Goal: Contribute content: Contribute content

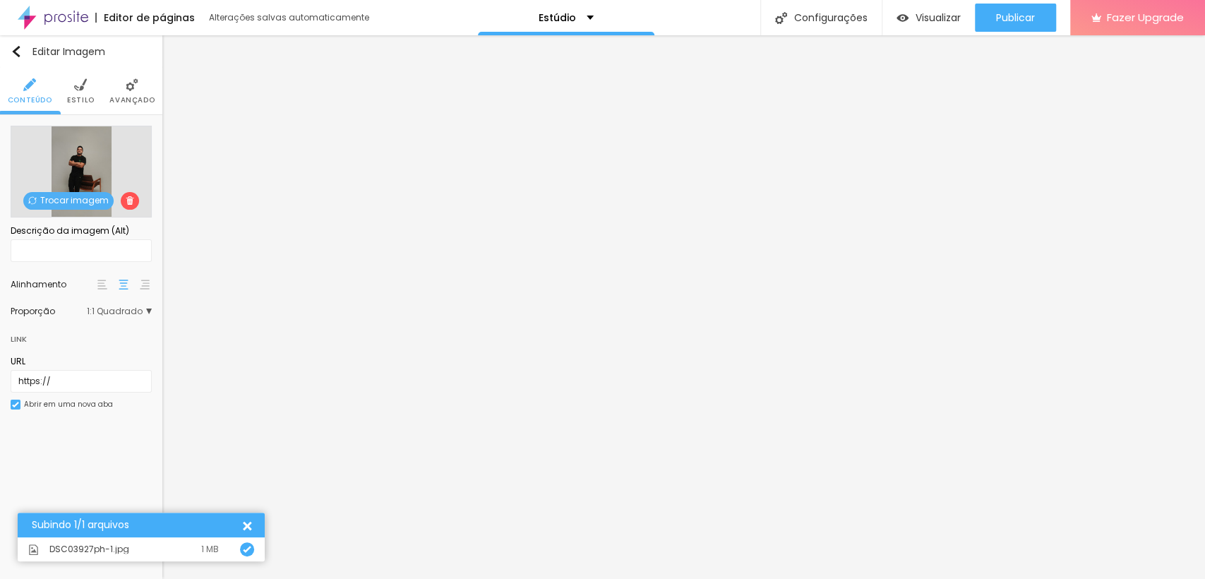
click at [100, 495] on div "Editar Imagem Conteúdo Estilo Avançado Trocar imagem Descrição da imagem (Alt) …" at bounding box center [81, 306] width 162 height 543
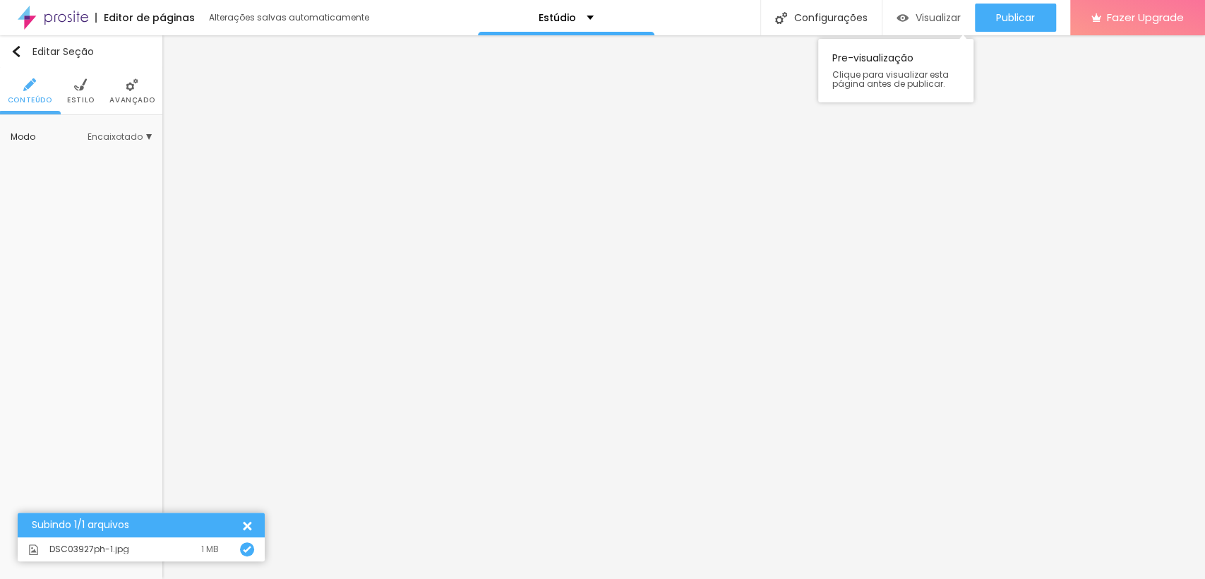
click at [951, 16] on span "Visualizar" at bounding box center [937, 17] width 45 height 11
click at [249, 519] on div "Subindo 1/1 arquivos" at bounding box center [141, 524] width 247 height 25
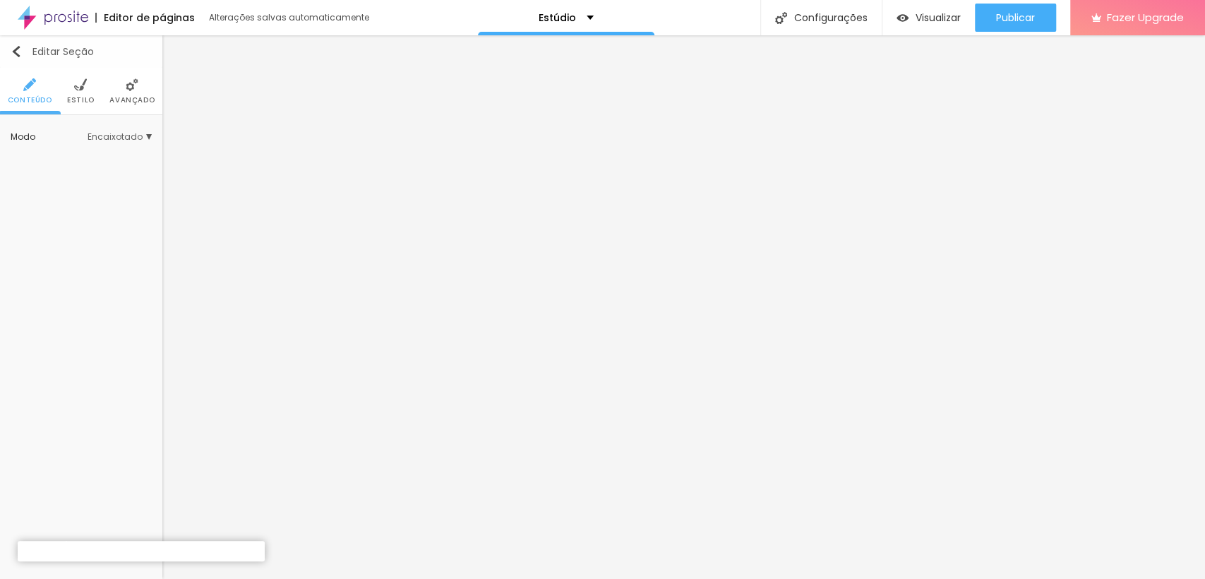
click at [17, 50] on img "button" at bounding box center [16, 51] width 11 height 11
click at [162, 301] on div "Editar Seção Conteúdo Estilo Avançado Modo Encaixotado Encaixotado Completo" at bounding box center [81, 306] width 162 height 543
click at [80, 87] on img at bounding box center [80, 84] width 13 height 13
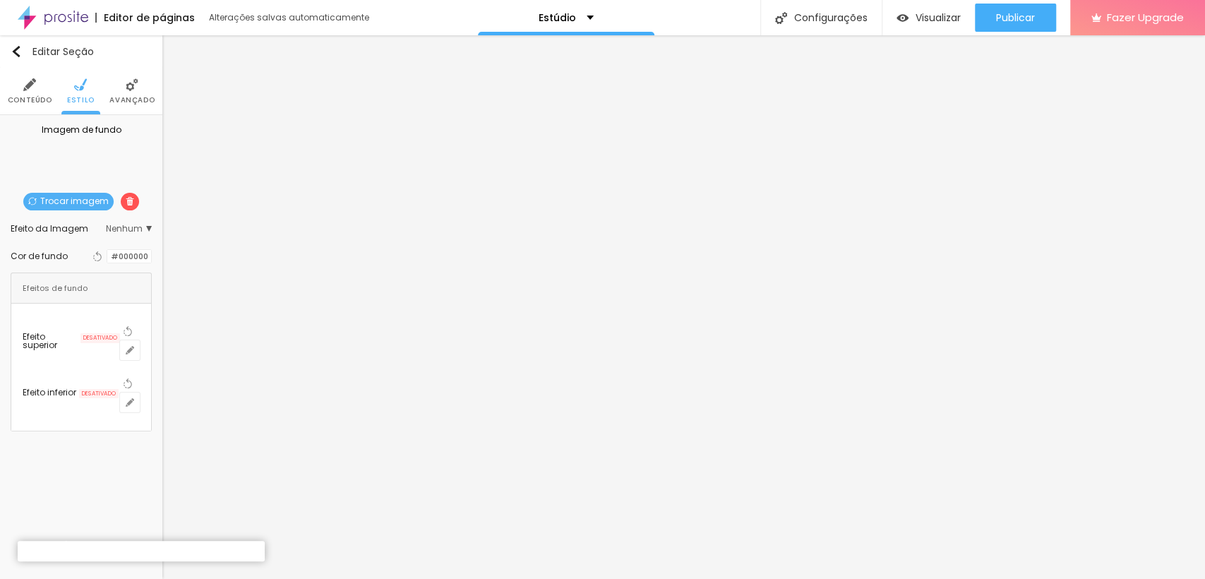
click at [49, 195] on span "Trocar imagem" at bounding box center [68, 202] width 90 height 18
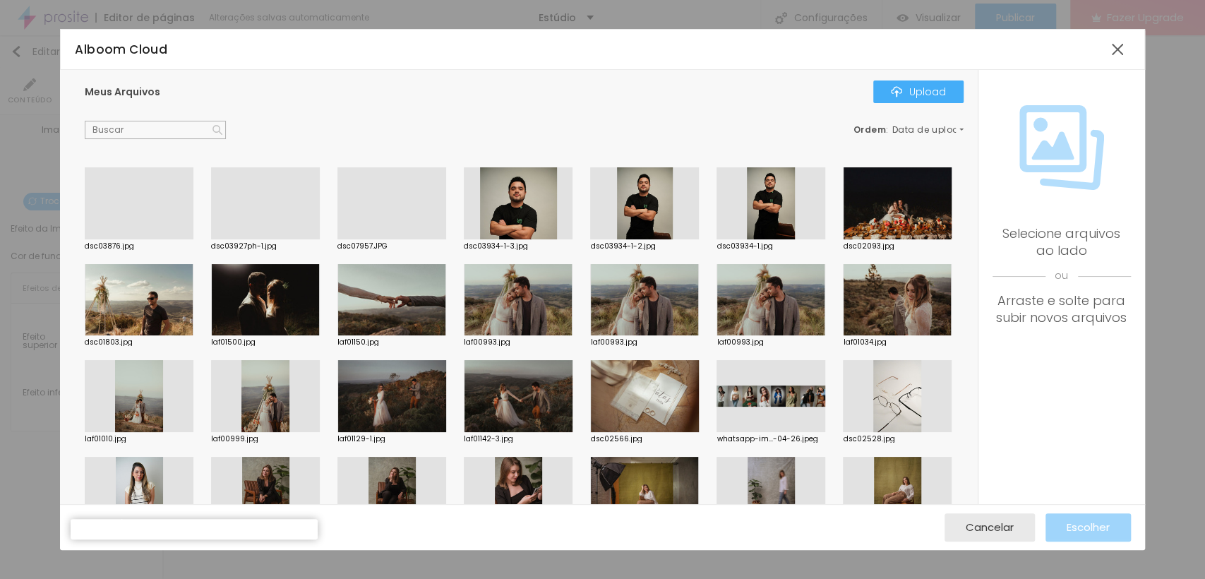
click at [128, 239] on div at bounding box center [139, 239] width 109 height 0
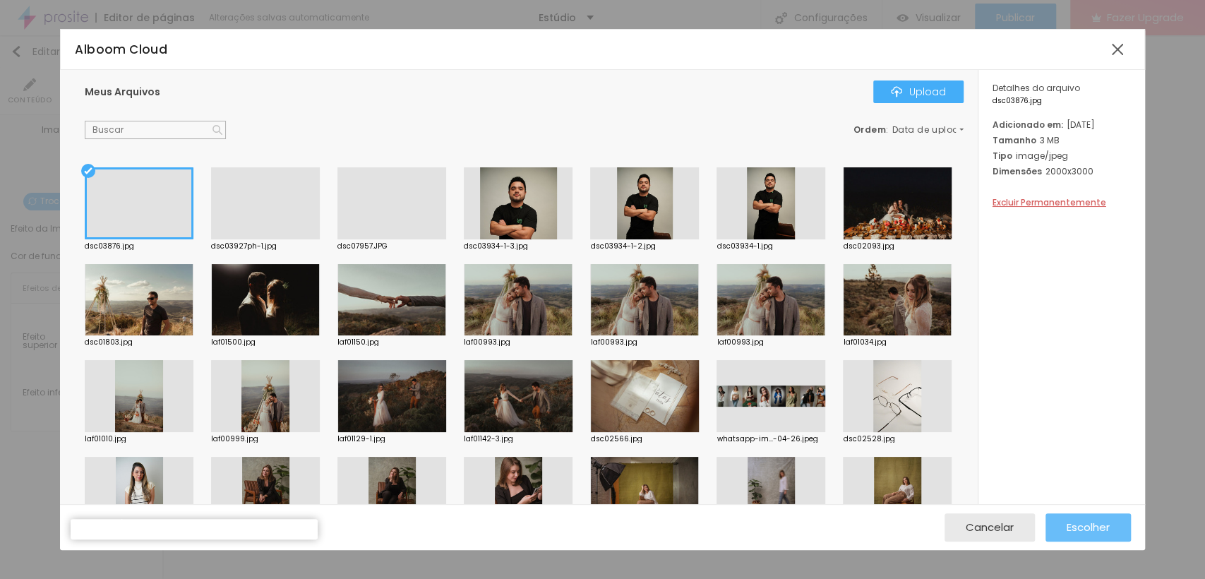
click at [1061, 526] on button "Escolher" at bounding box center [1087, 527] width 85 height 28
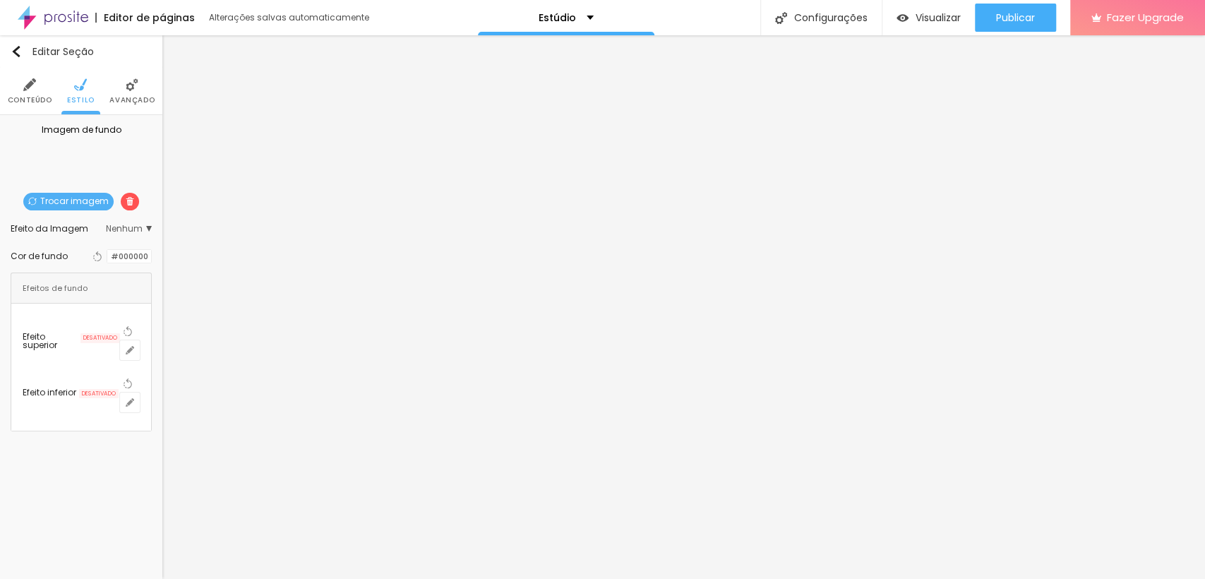
click at [134, 93] on li "Avançado" at bounding box center [131, 91] width 45 height 47
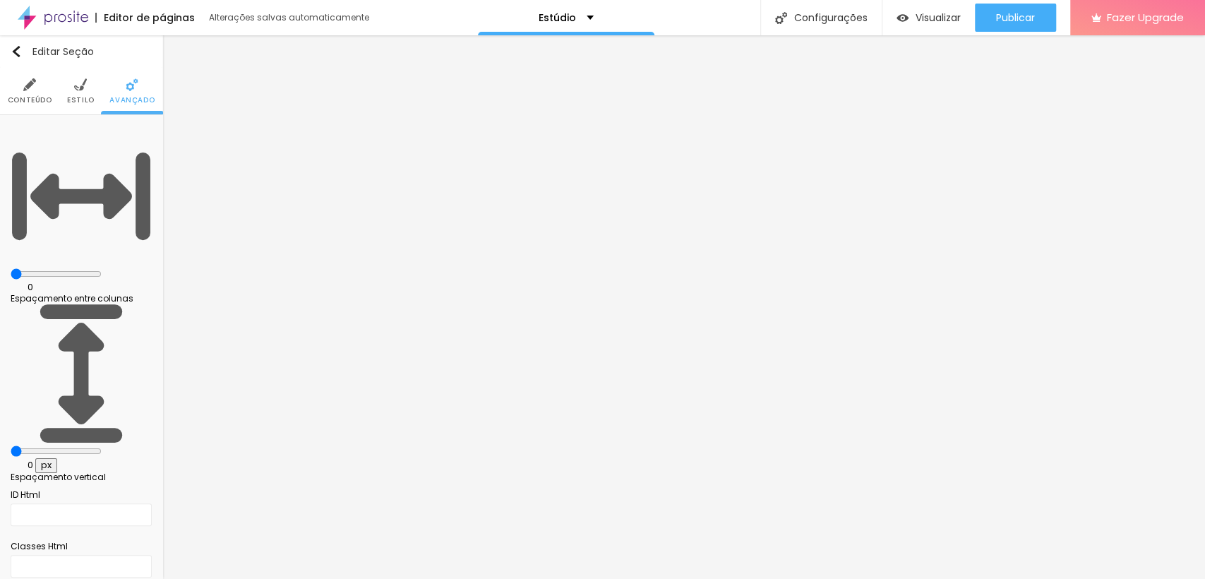
type input "5"
type input "10"
type input "15"
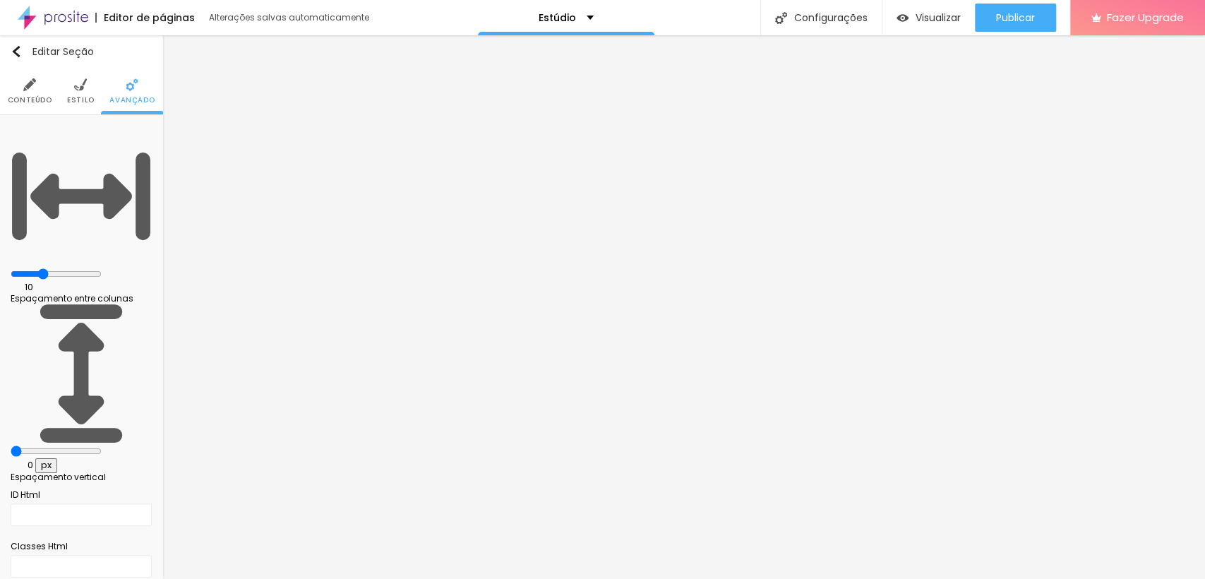
type input "15"
type input "20"
type input "25"
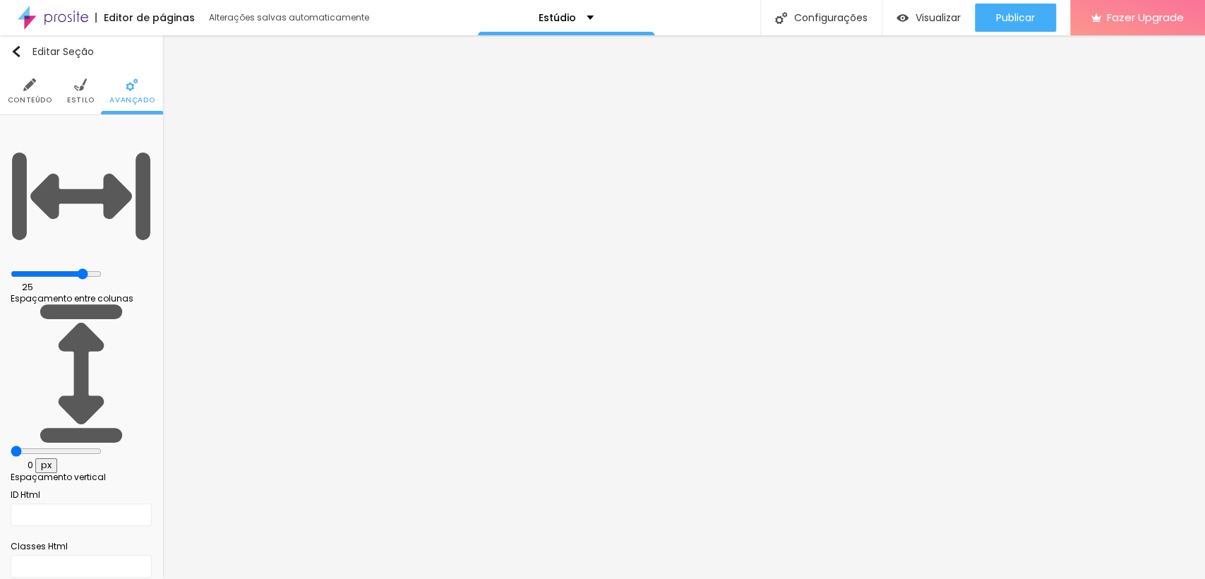
type input "30"
type input "20"
type input "0"
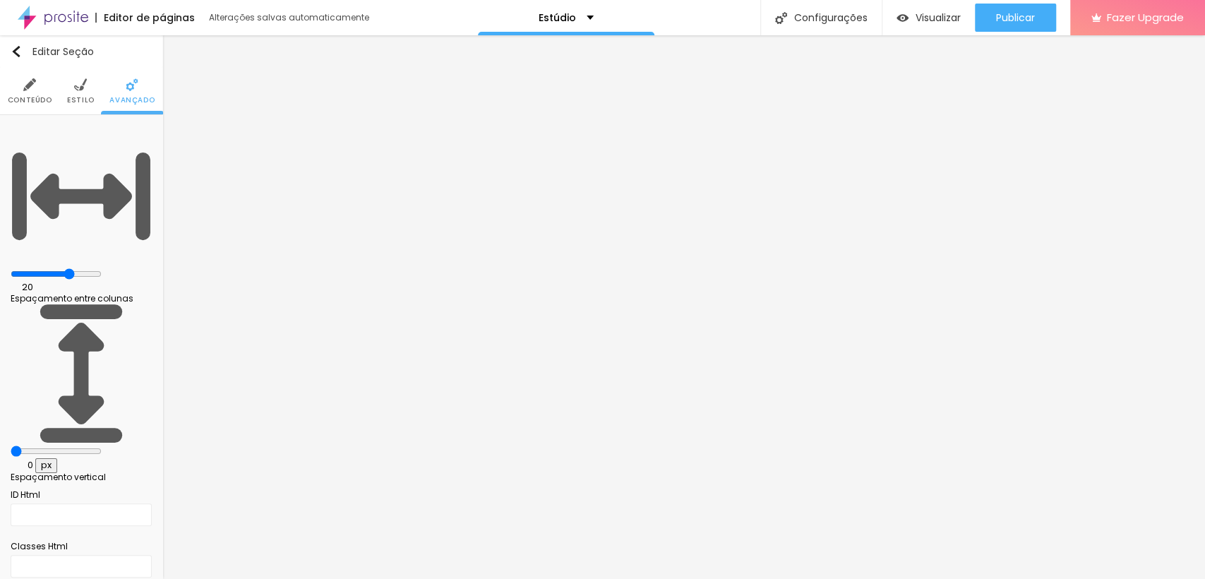
type input "0"
type input "5"
type input "20"
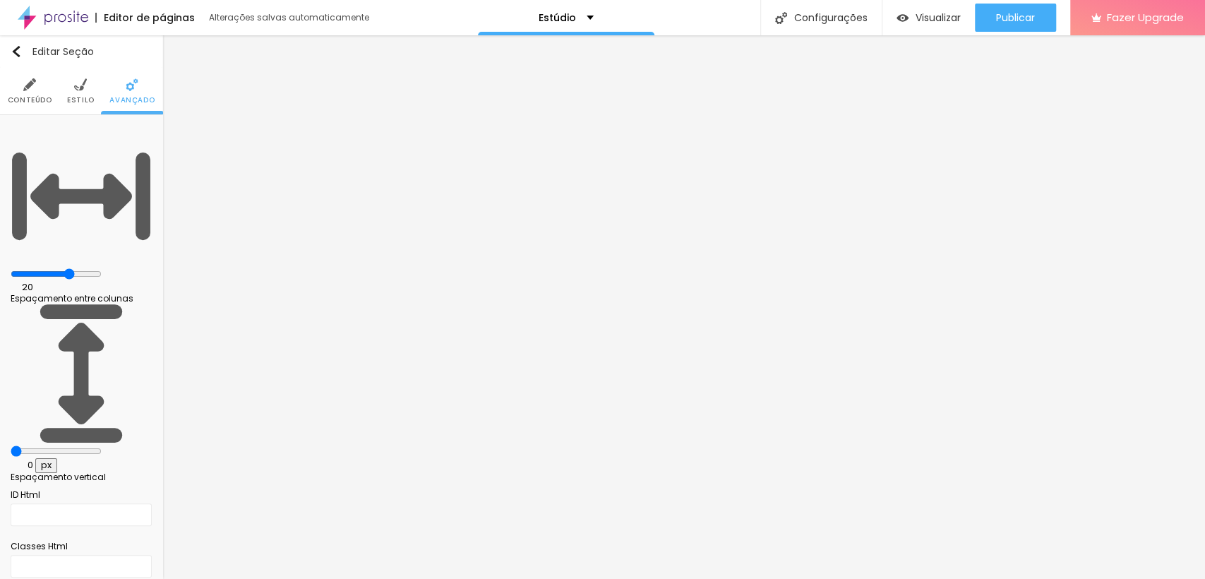
type input "30"
type input "25"
type input "20"
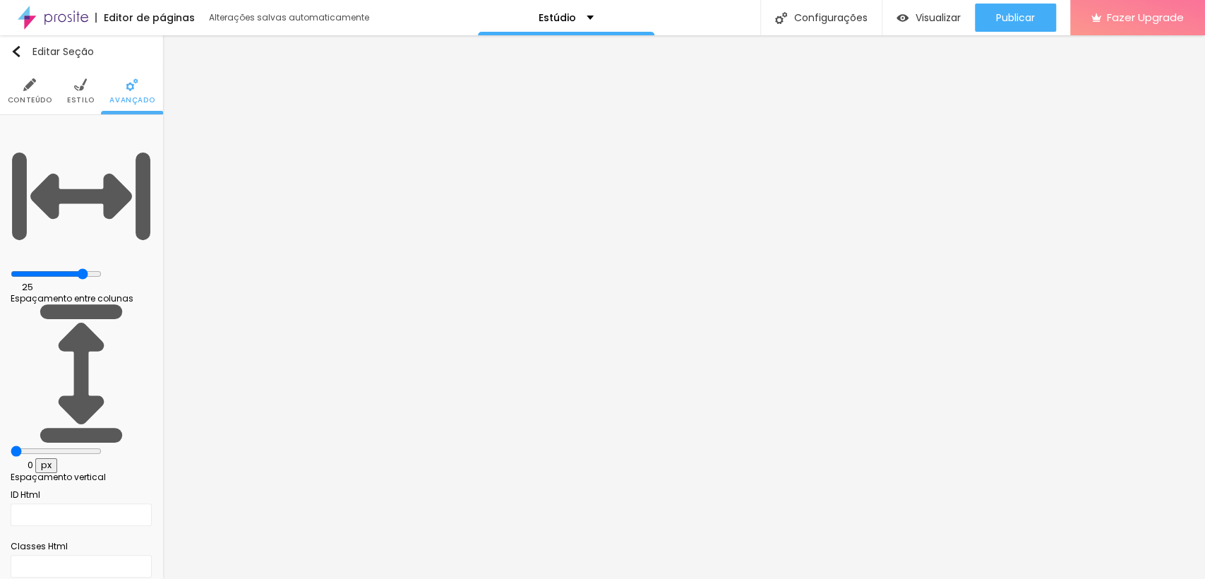
type input "20"
type input "15"
type input "0"
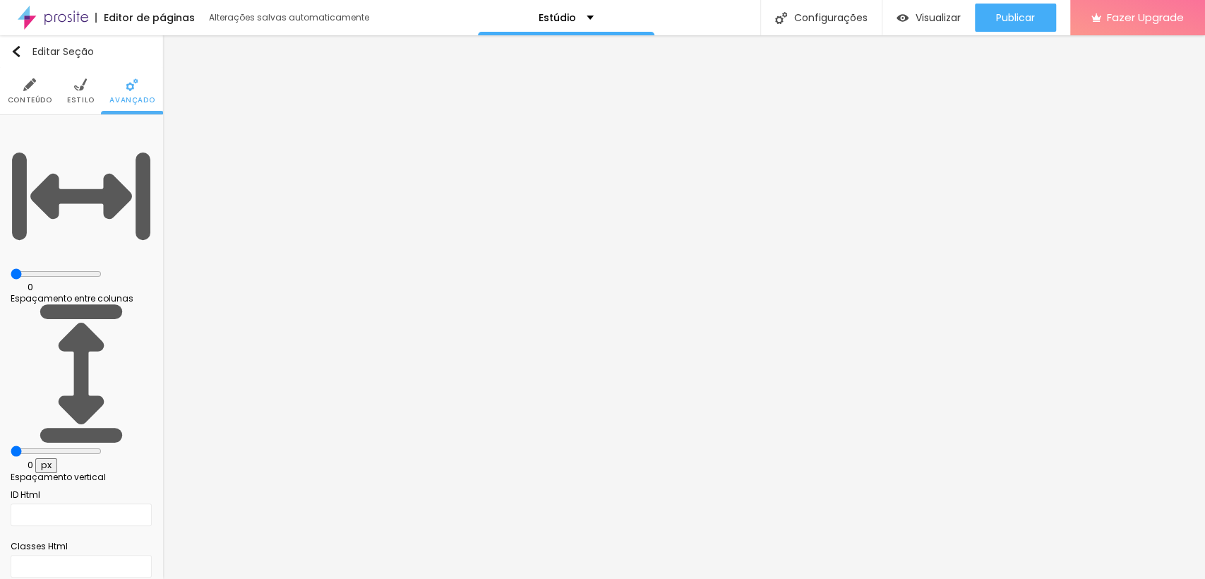
type input "5"
type input "10"
type input "5"
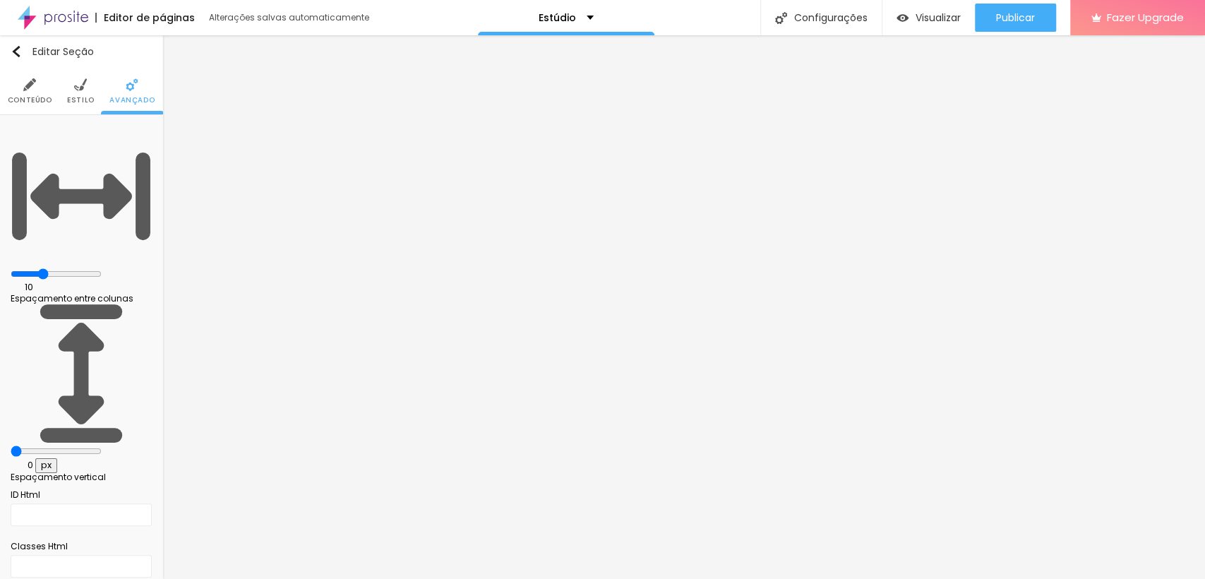
type input "5"
type input "0"
drag, startPoint x: 37, startPoint y: 136, endPoint x: 10, endPoint y: 133, distance: 27.0
click at [11, 268] on input "range" at bounding box center [56, 273] width 91 height 11
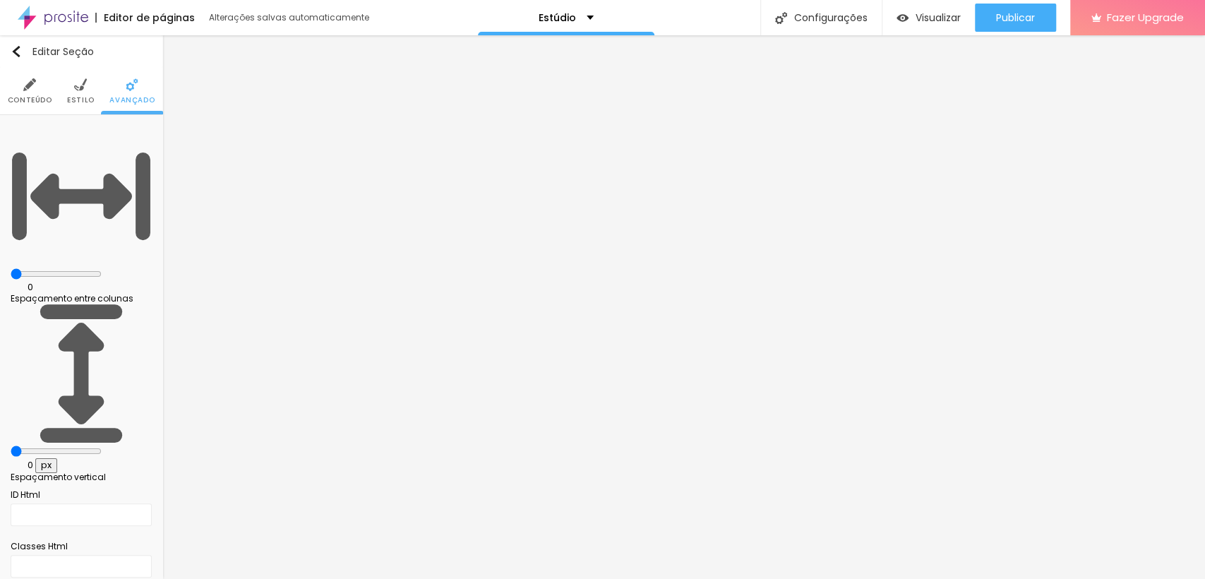
click at [79, 86] on img at bounding box center [80, 84] width 13 height 13
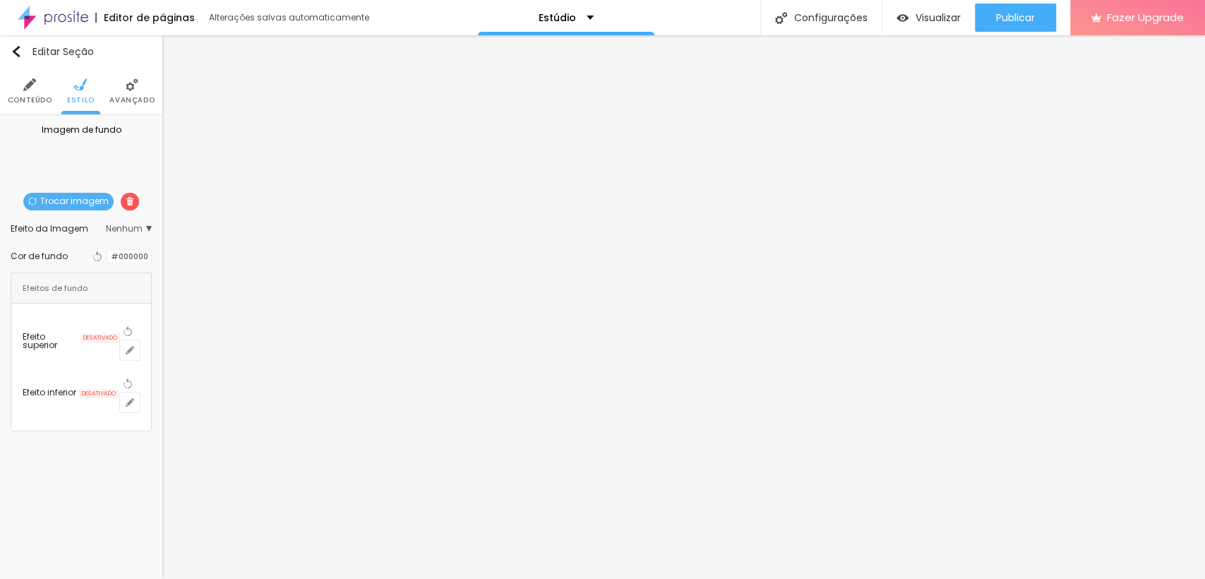
click at [23, 103] on span "Conteúdo" at bounding box center [30, 100] width 44 height 7
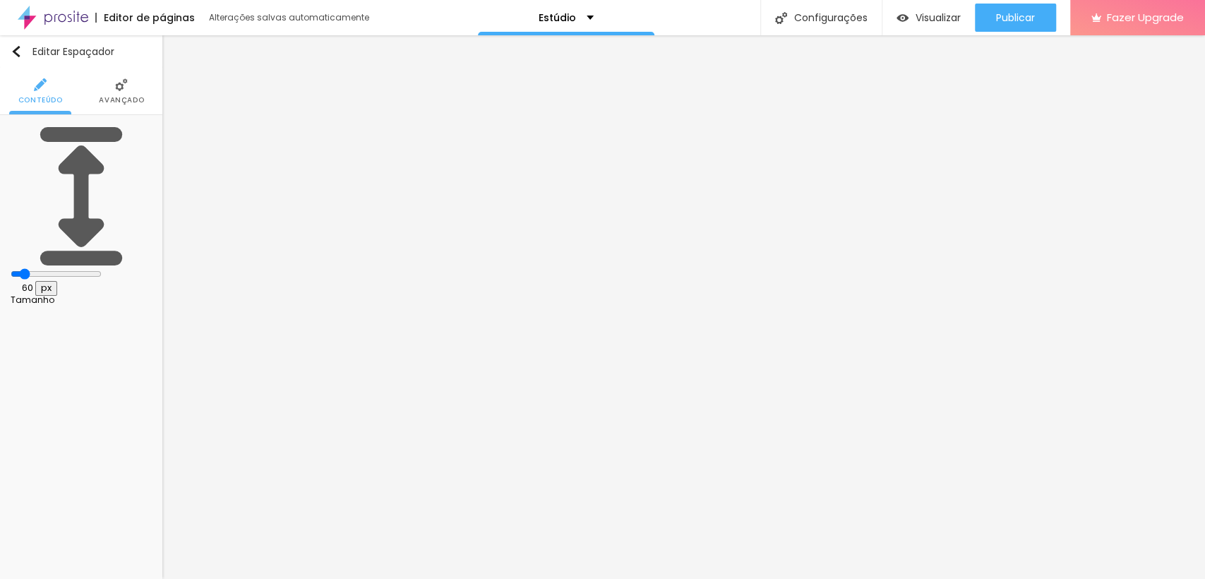
type input "26"
type input "35"
type input "42"
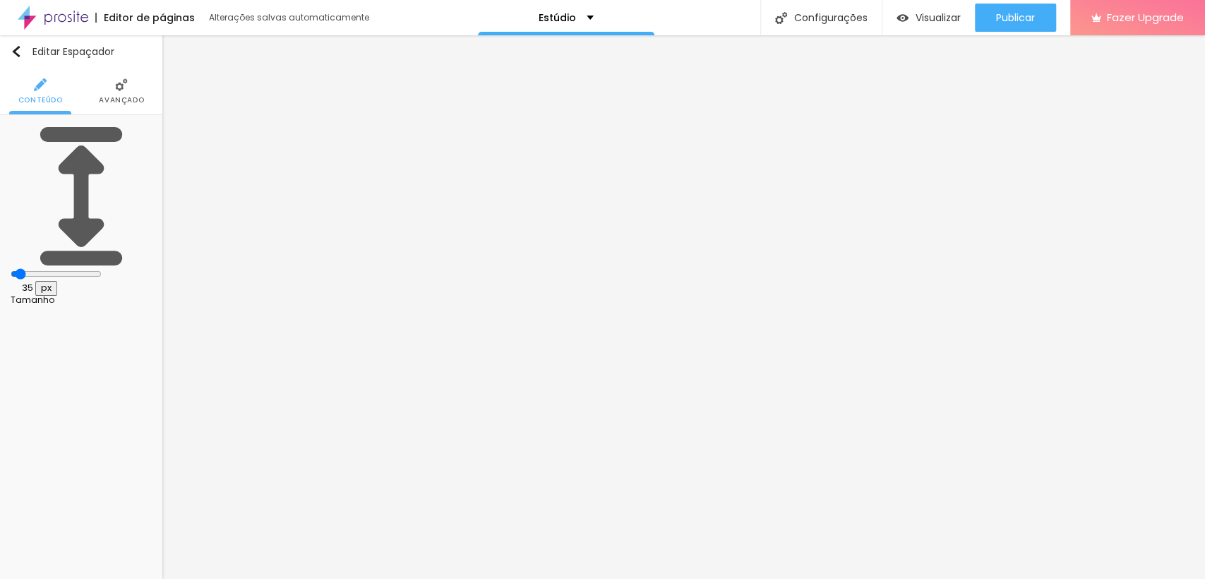
type input "42"
type input "63"
type input "99"
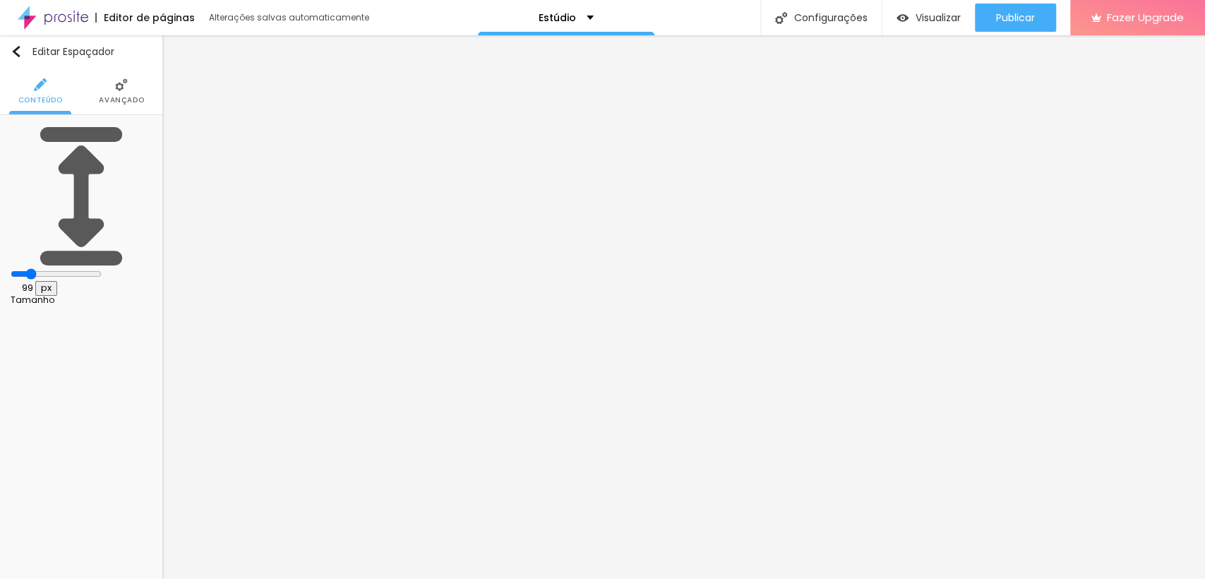
type input "162"
type input "275"
type input "289"
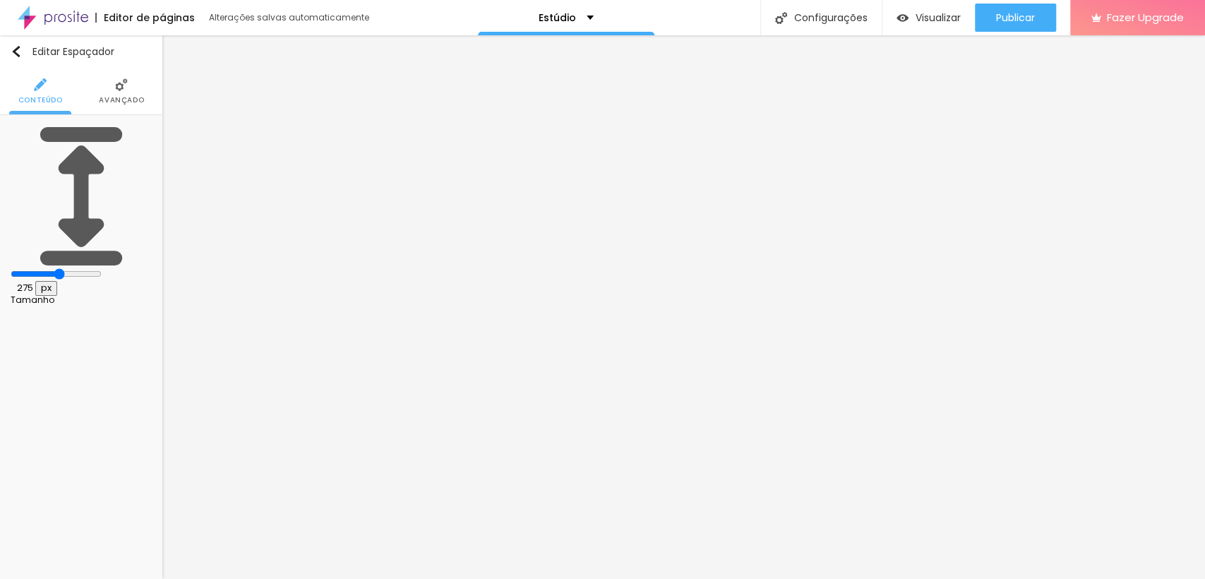
type input "289"
type input "294"
type input "298"
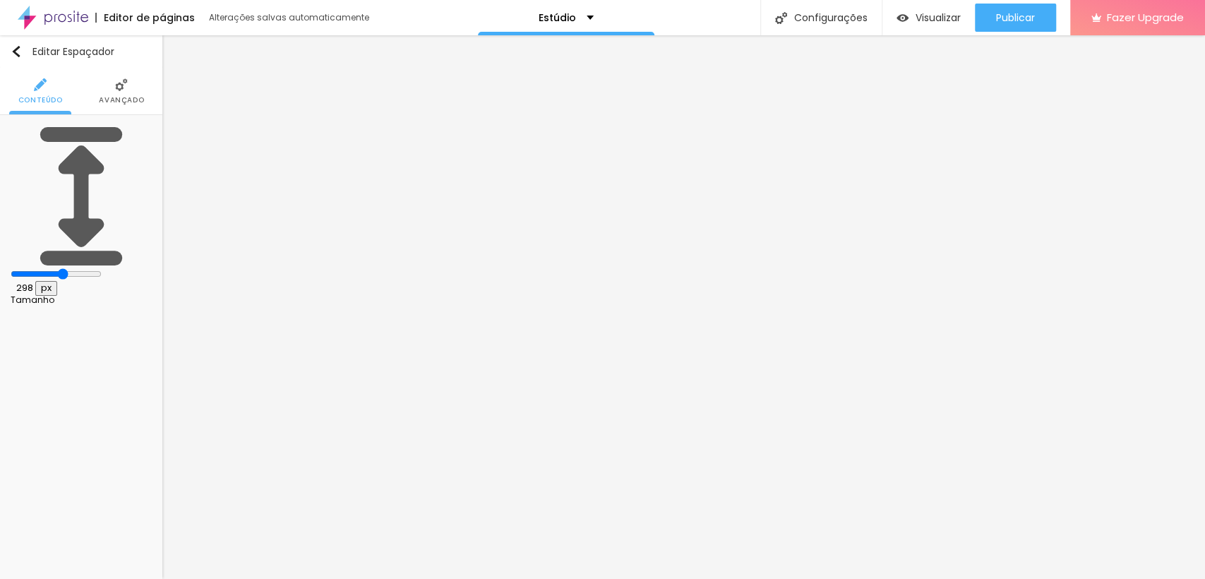
type input "308"
type input "312"
type input "317"
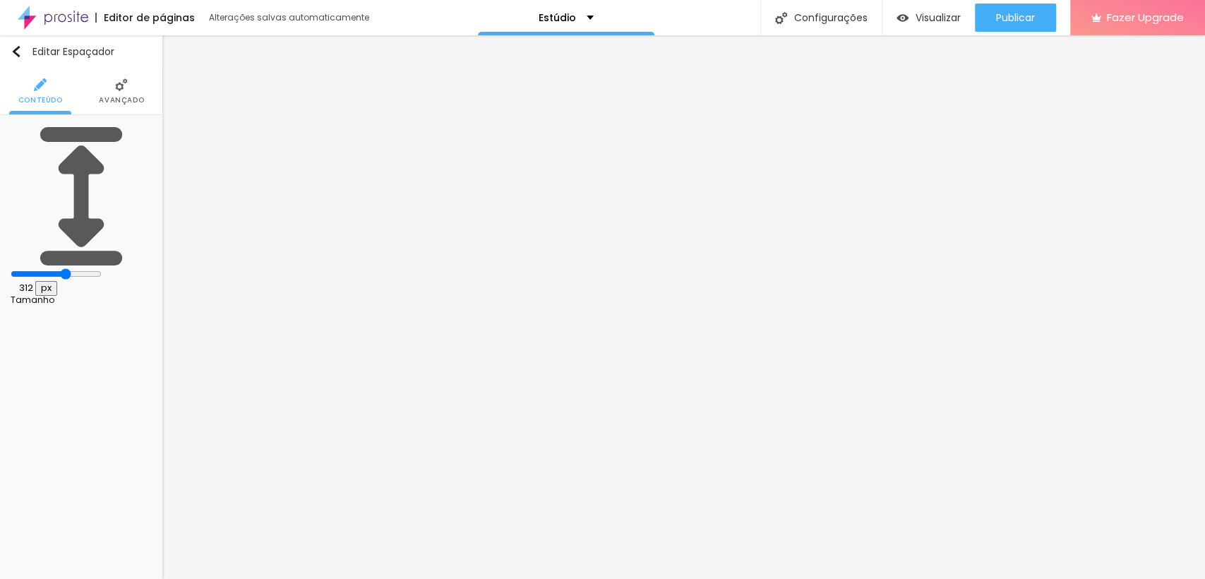
type input "317"
type input "321"
type input "331"
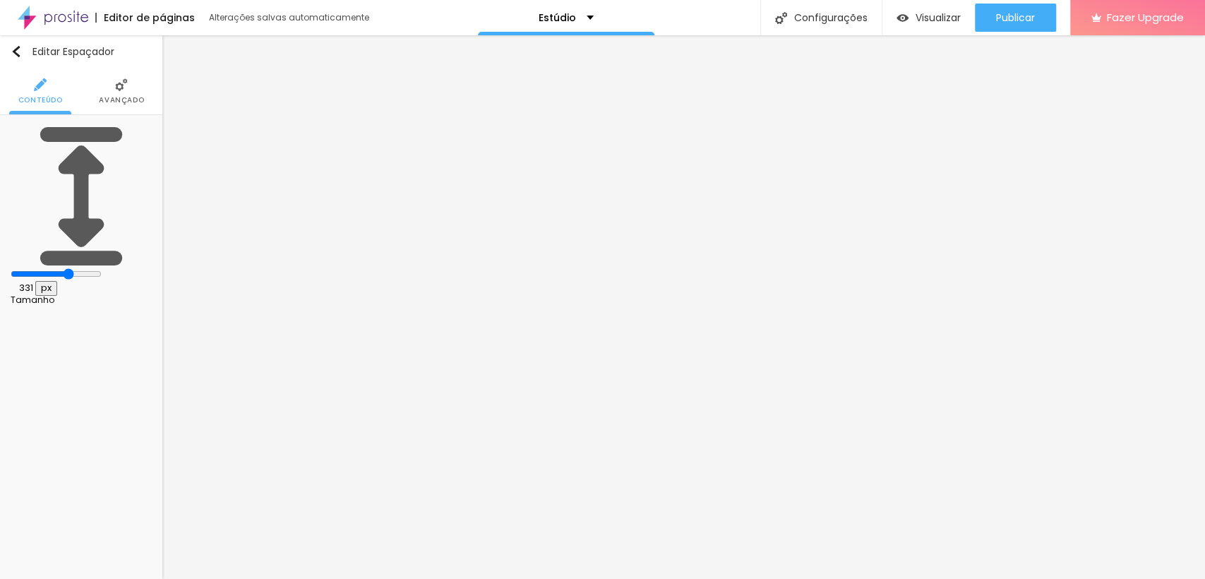
type input "344"
type input "358"
type input "372"
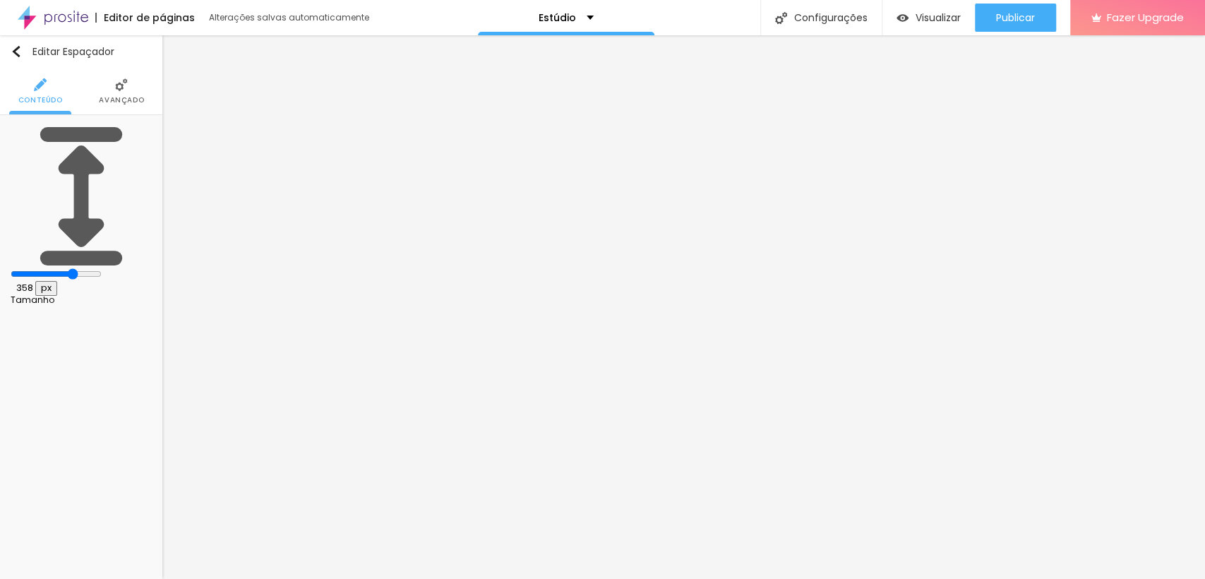
type input "372"
type input "386"
type input "399"
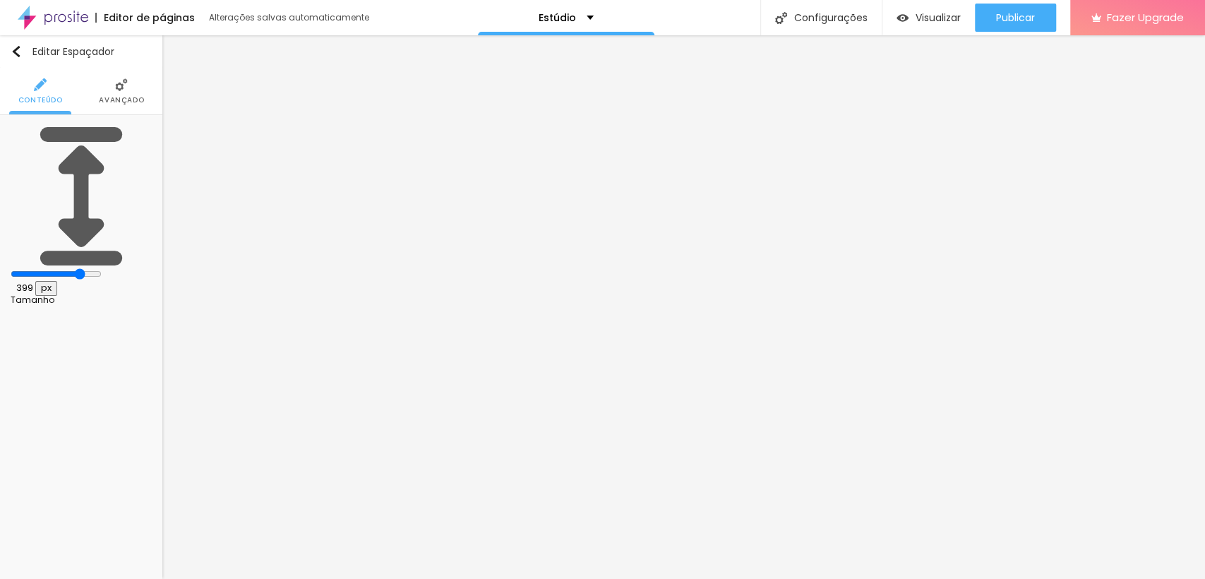
type input "409"
type input "418"
type input "427"
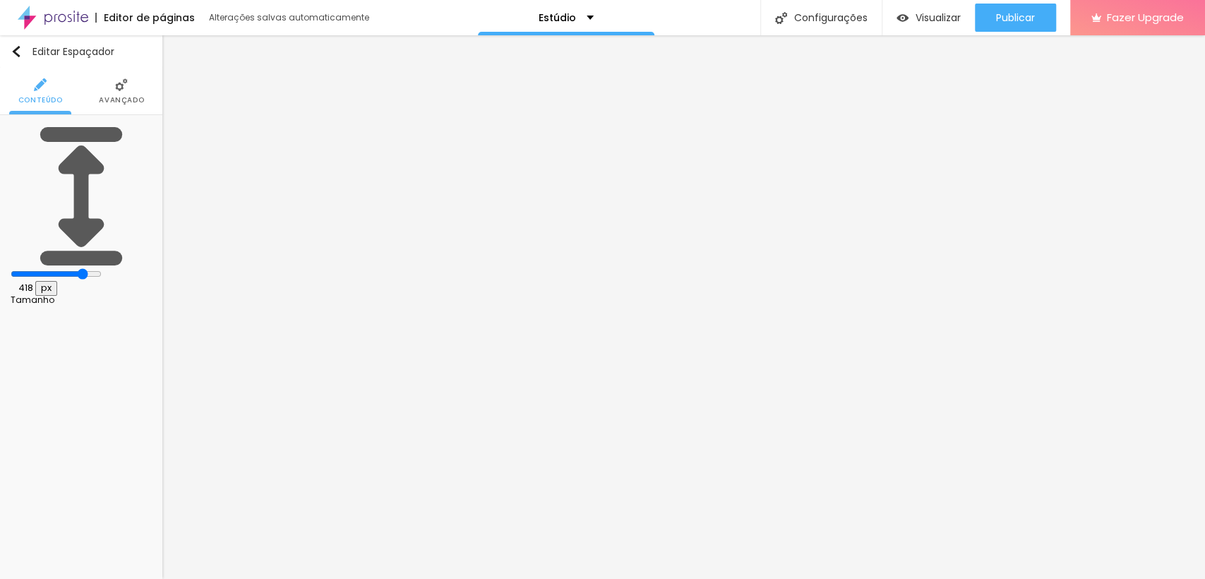
type input "427"
type input "436"
type input "441"
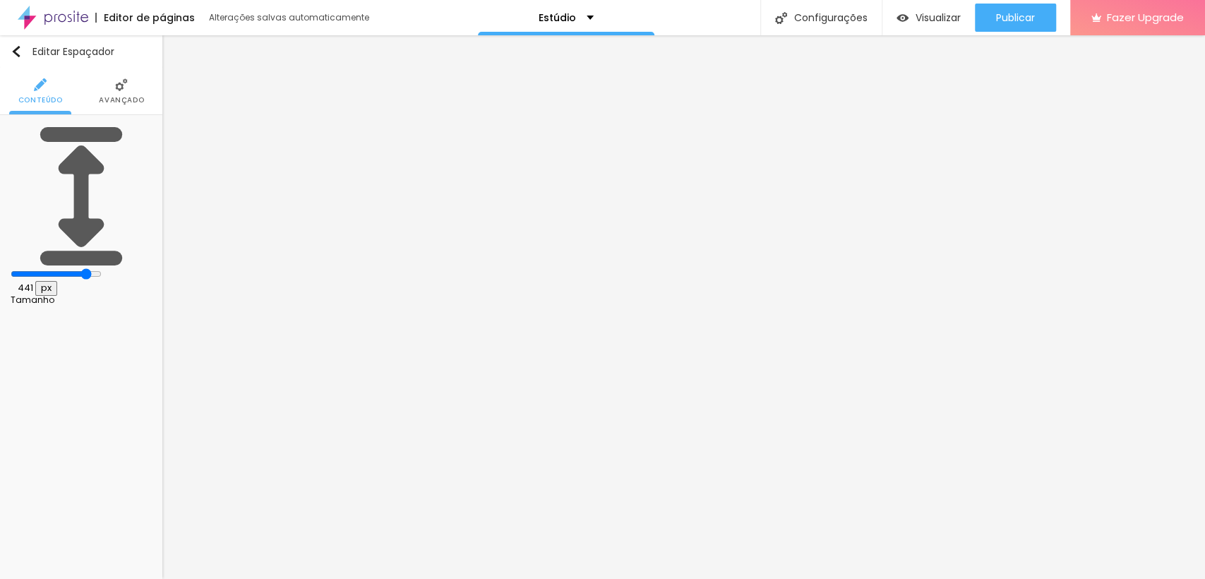
type input "450"
type input "459"
type input "464"
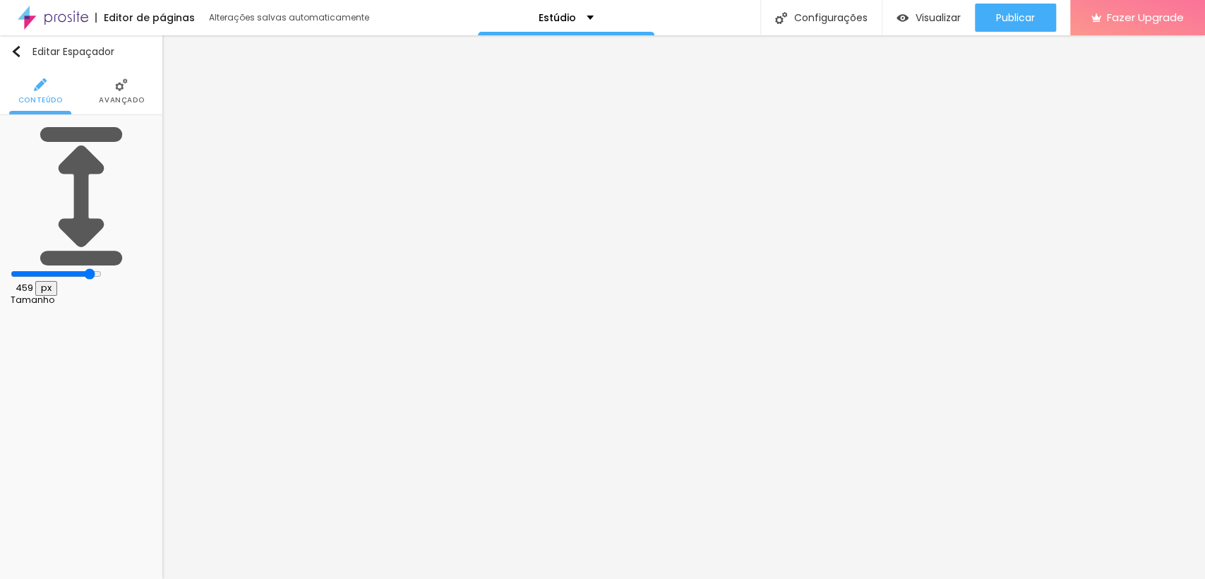
type input "464"
type input "468"
type input "477"
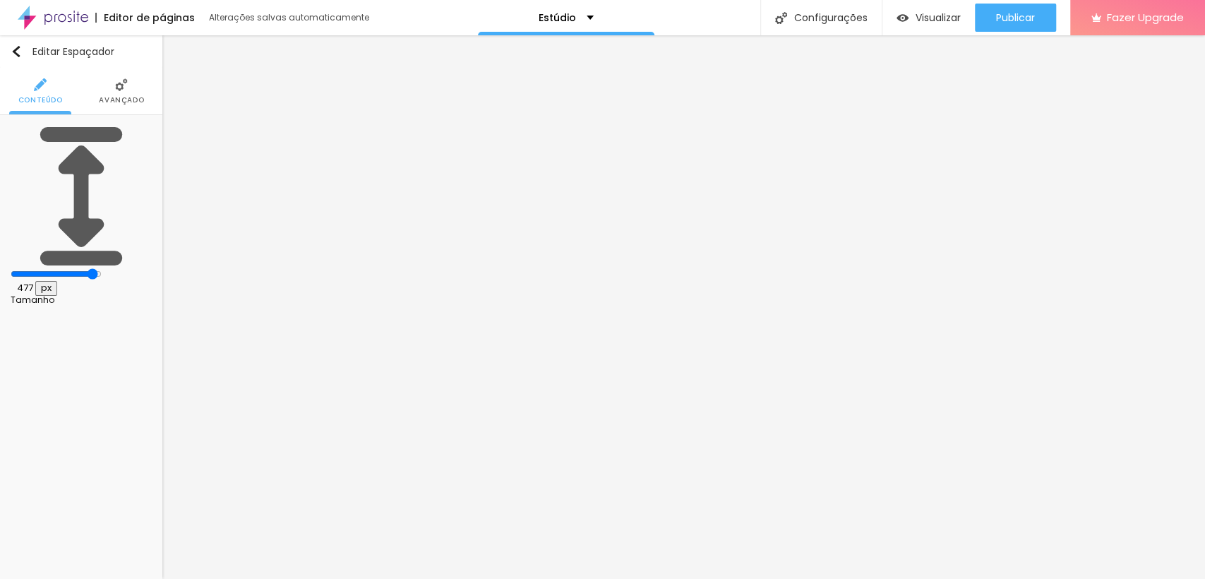
type input "482"
type input "487"
type input "496"
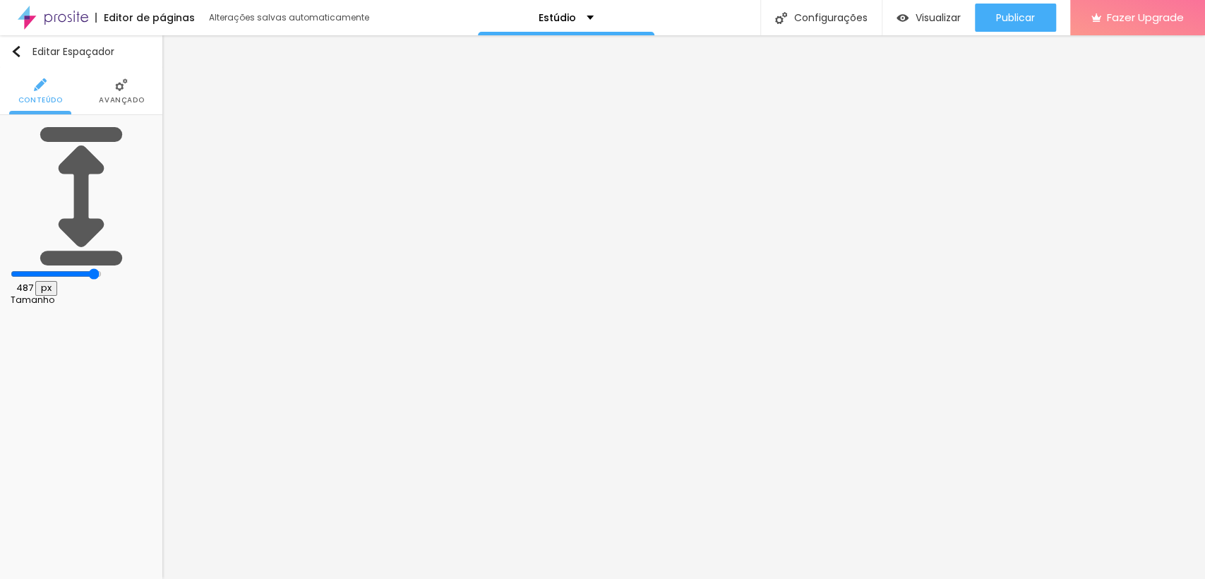
type input "496"
type input "500"
drag, startPoint x: 32, startPoint y: 136, endPoint x: 167, endPoint y: 143, distance: 135.0
click at [102, 268] on input "range" at bounding box center [56, 273] width 91 height 11
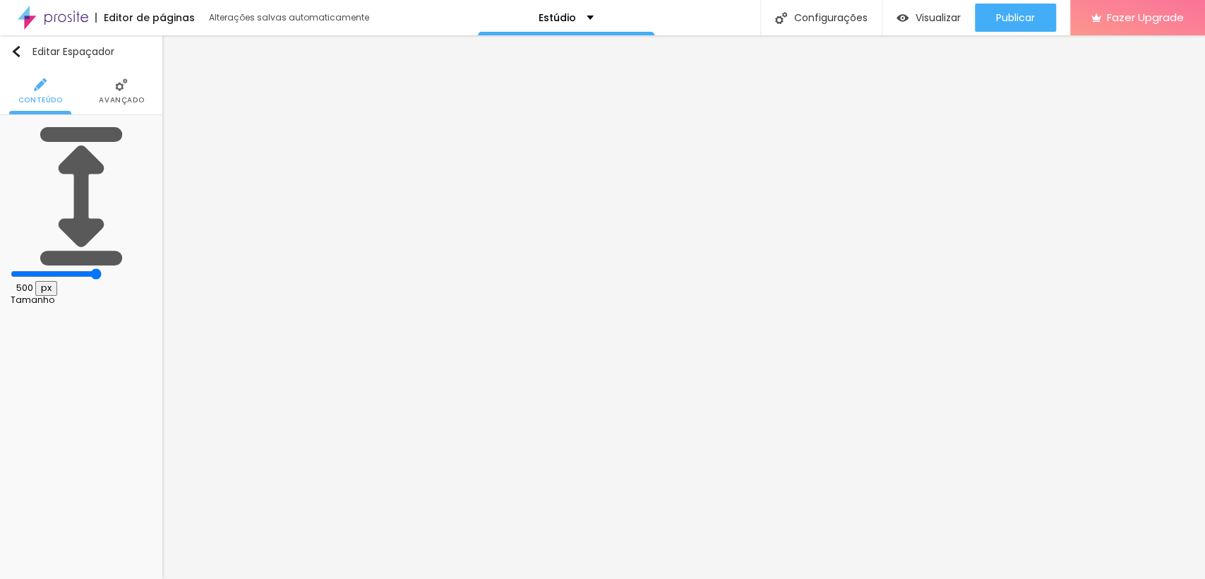
type input "491"
type input "482"
type input "477"
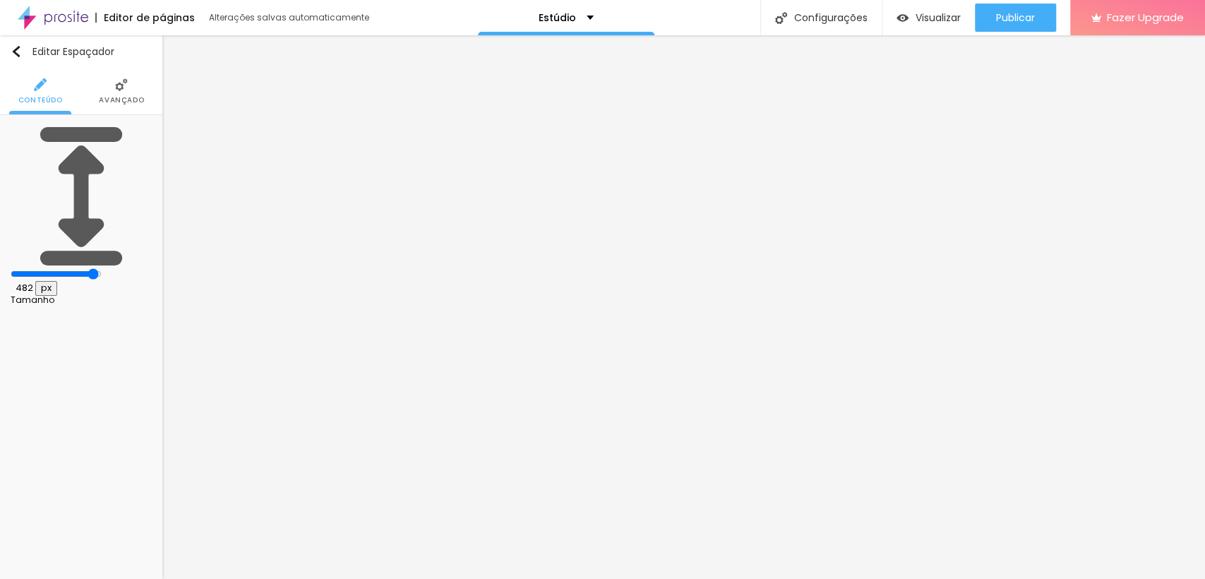
type input "477"
type input "473"
type input "468"
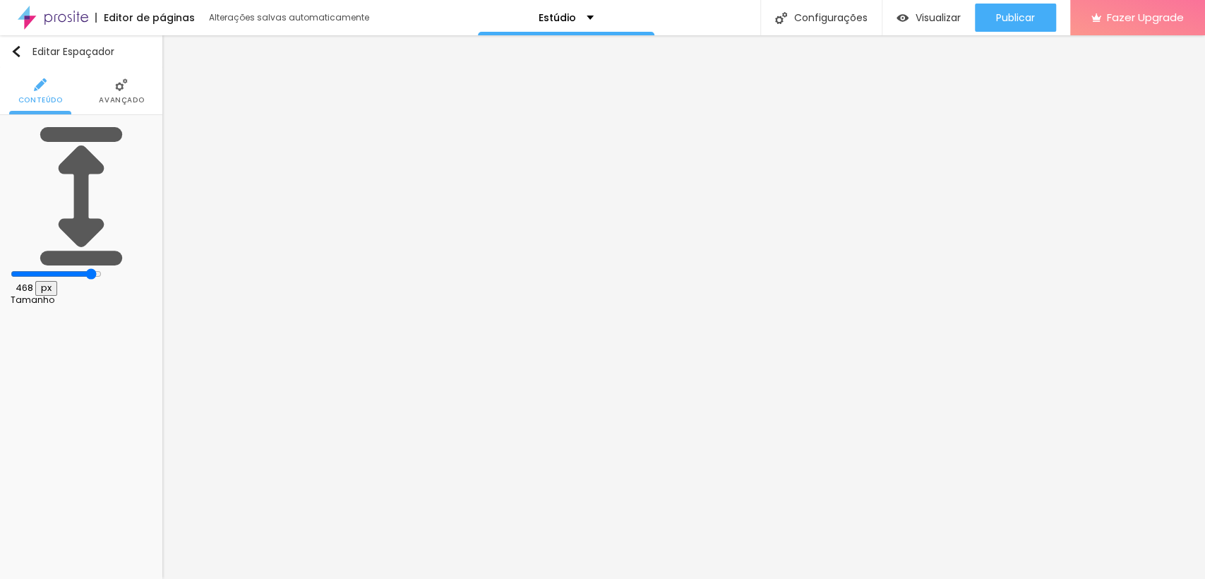
type input "464"
type input "459"
type input "454"
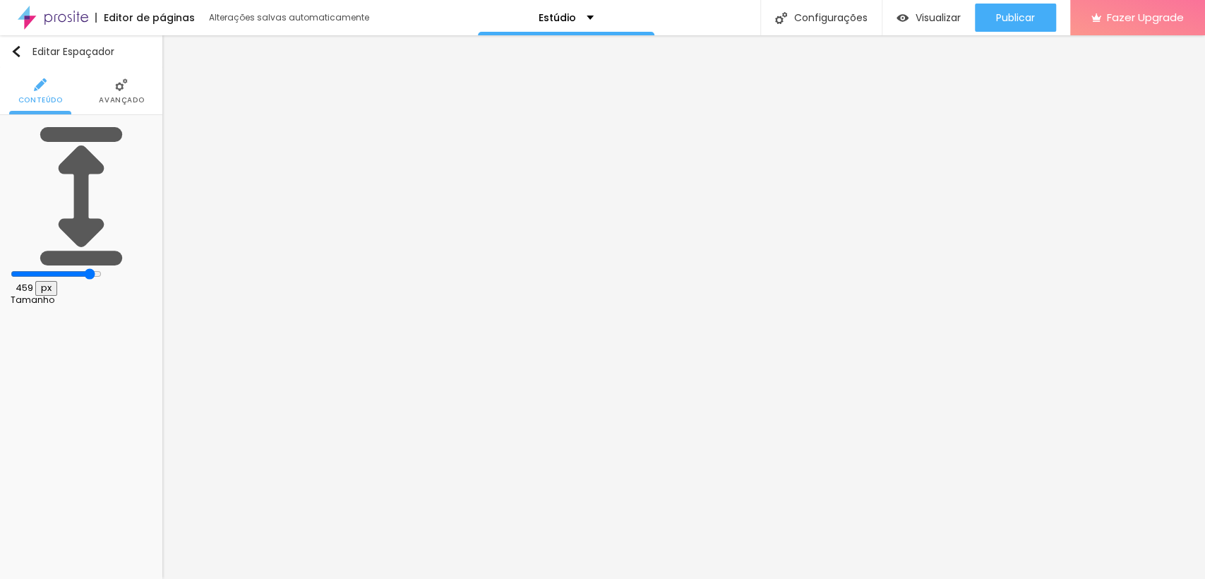
type input "454"
type input "441"
type input "432"
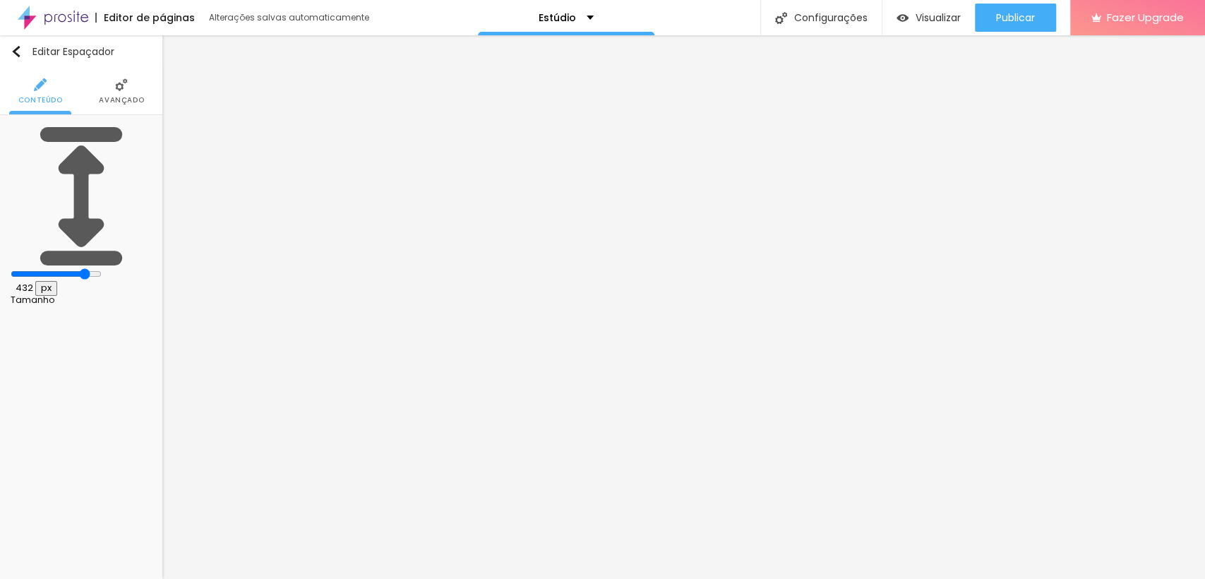
type input "418"
type input "381"
type input "363"
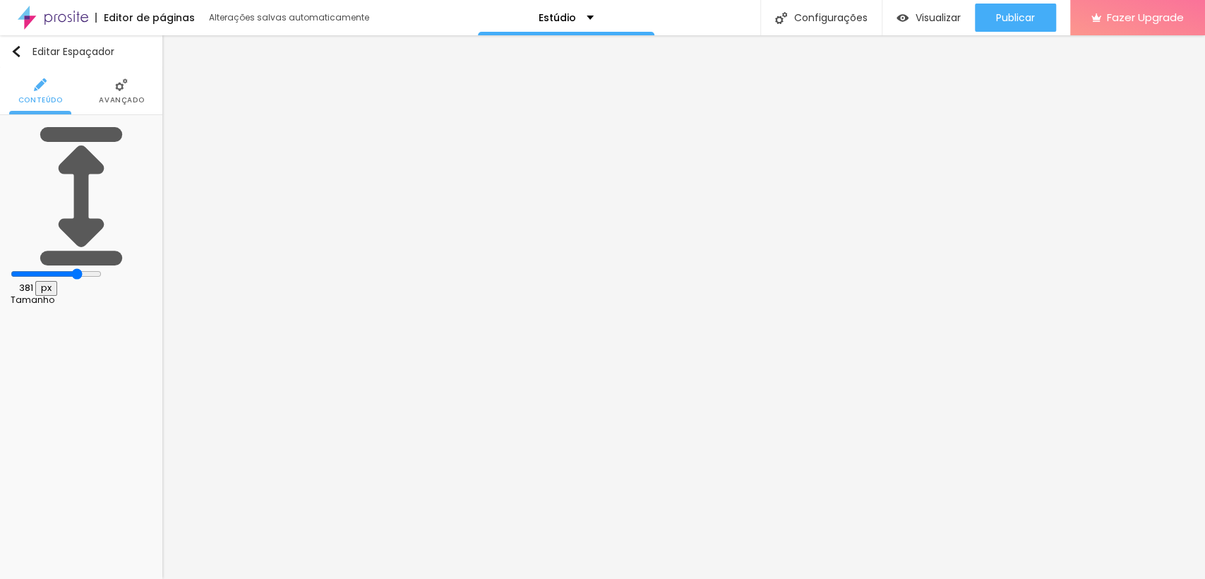
type input "363"
type input "353"
type input "340"
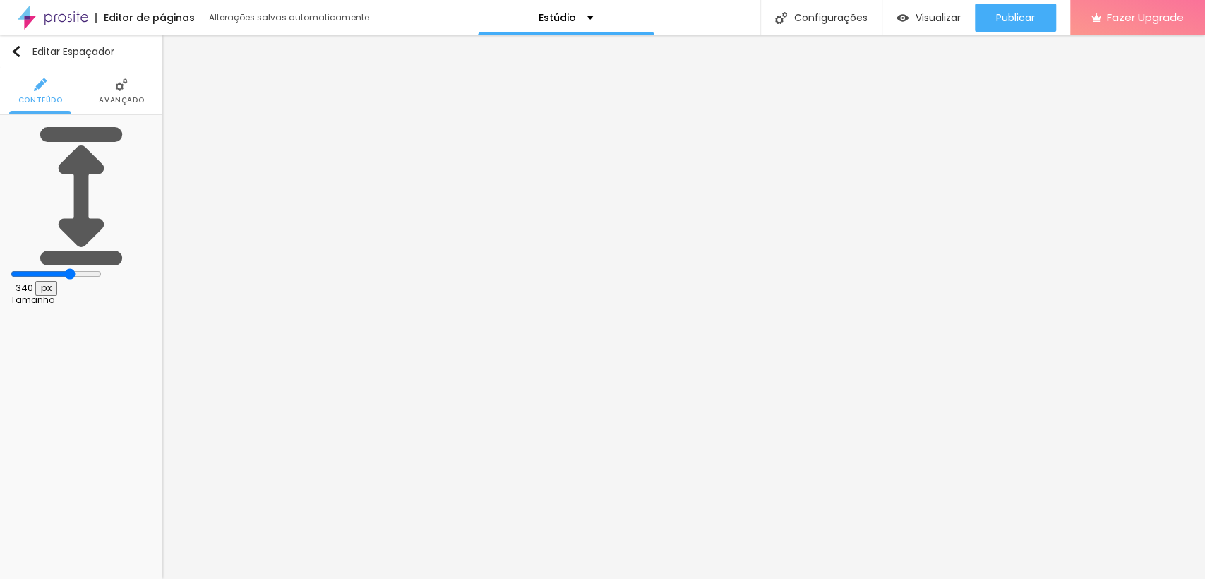
drag, startPoint x: 102, startPoint y: 137, endPoint x: 76, endPoint y: 131, distance: 26.0
type input "340"
click at [76, 268] on input "range" at bounding box center [56, 273] width 91 height 11
type input "368"
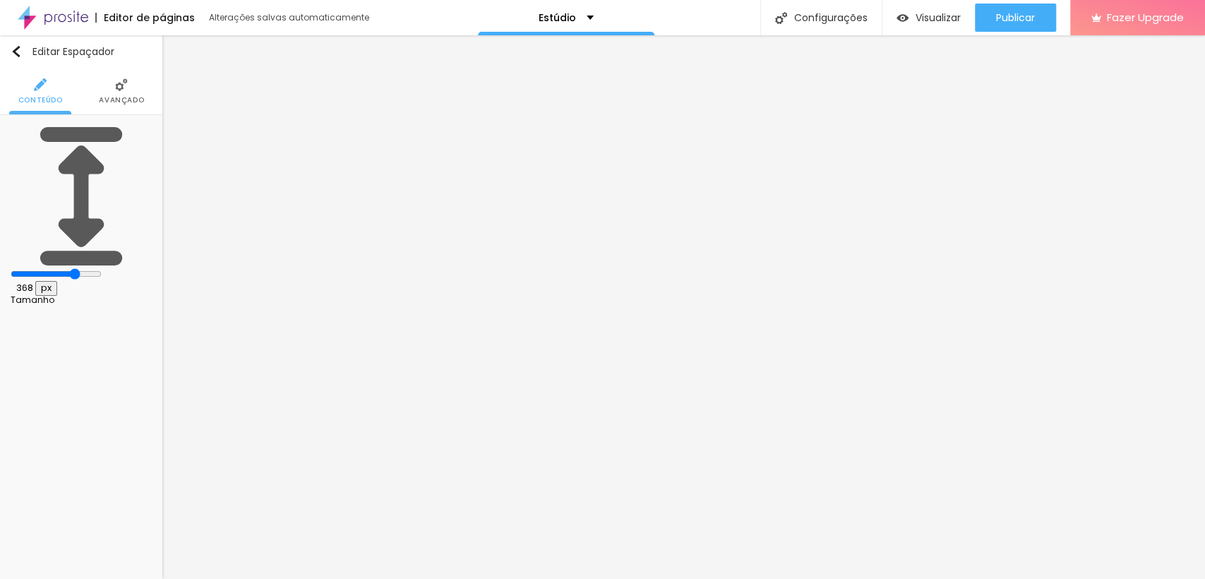
type input "390"
type input "500"
drag, startPoint x: 80, startPoint y: 137, endPoint x: 176, endPoint y: 148, distance: 96.6
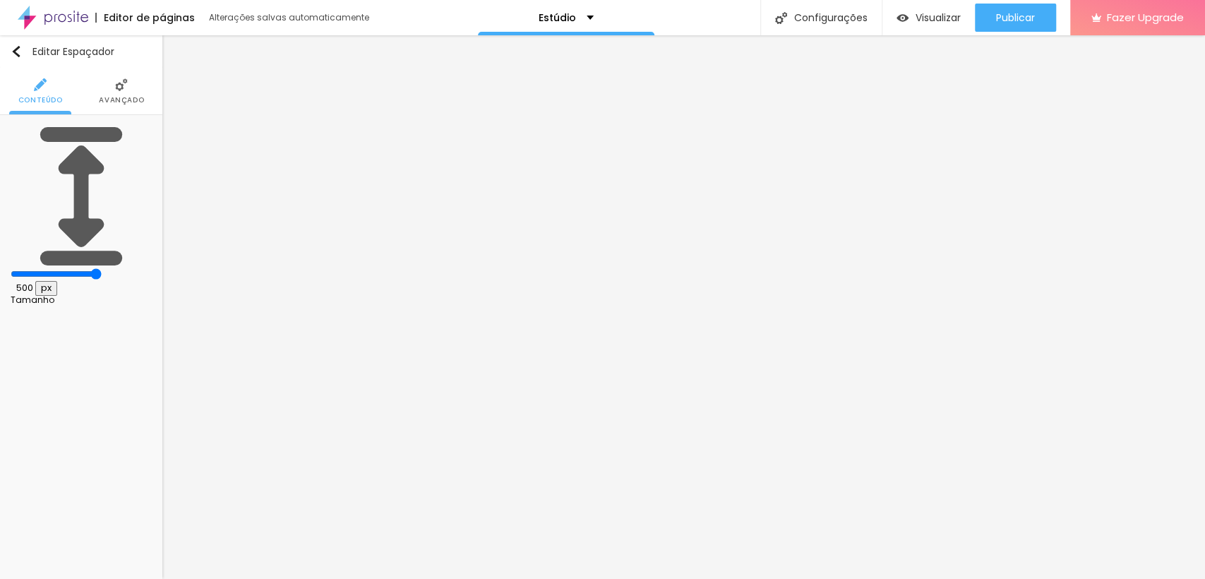
type input "500"
click at [102, 268] on input "range" at bounding box center [56, 273] width 91 height 11
type input "373"
type input "388"
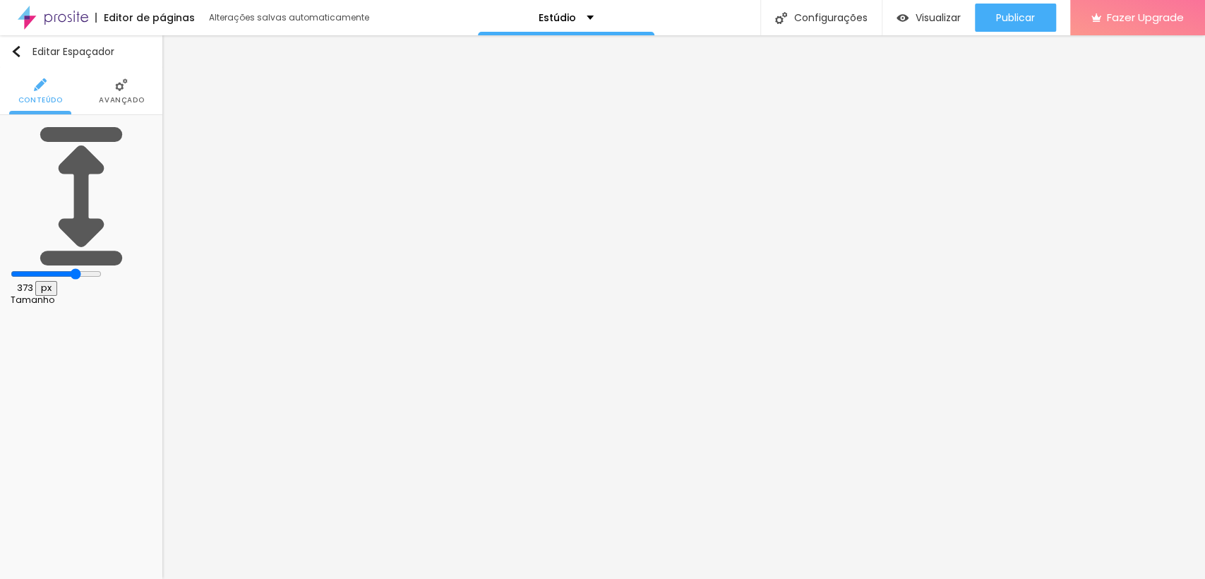
type input "388"
type input "411"
type input "458"
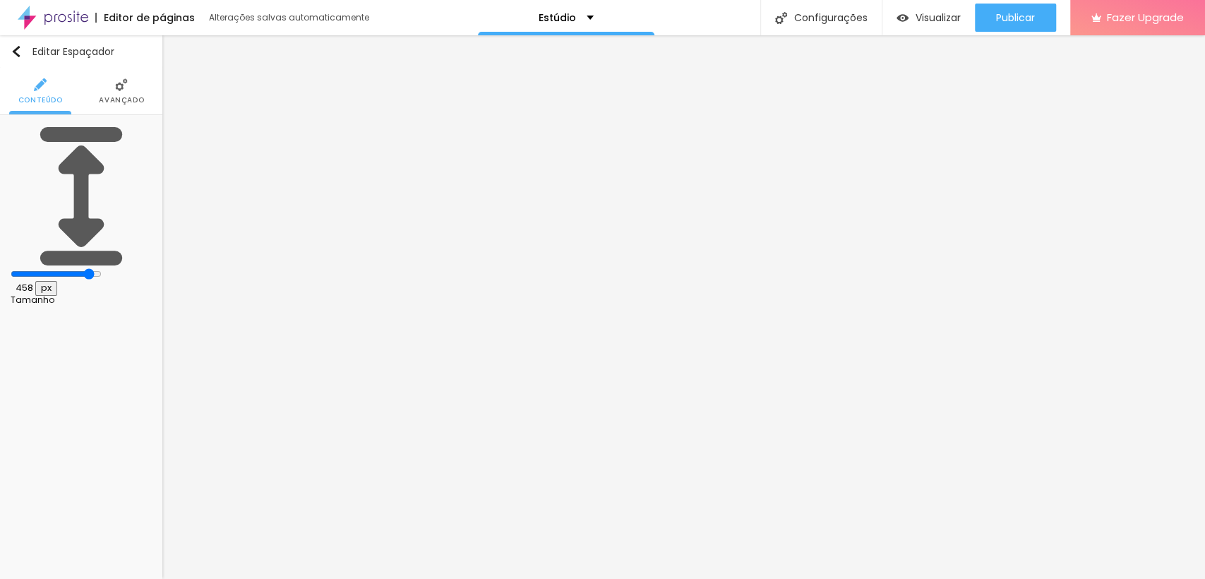
type input "500"
drag, startPoint x: 81, startPoint y: 140, endPoint x: 130, endPoint y: 143, distance: 48.8
type input "500"
click at [102, 268] on input "range" at bounding box center [56, 273] width 91 height 11
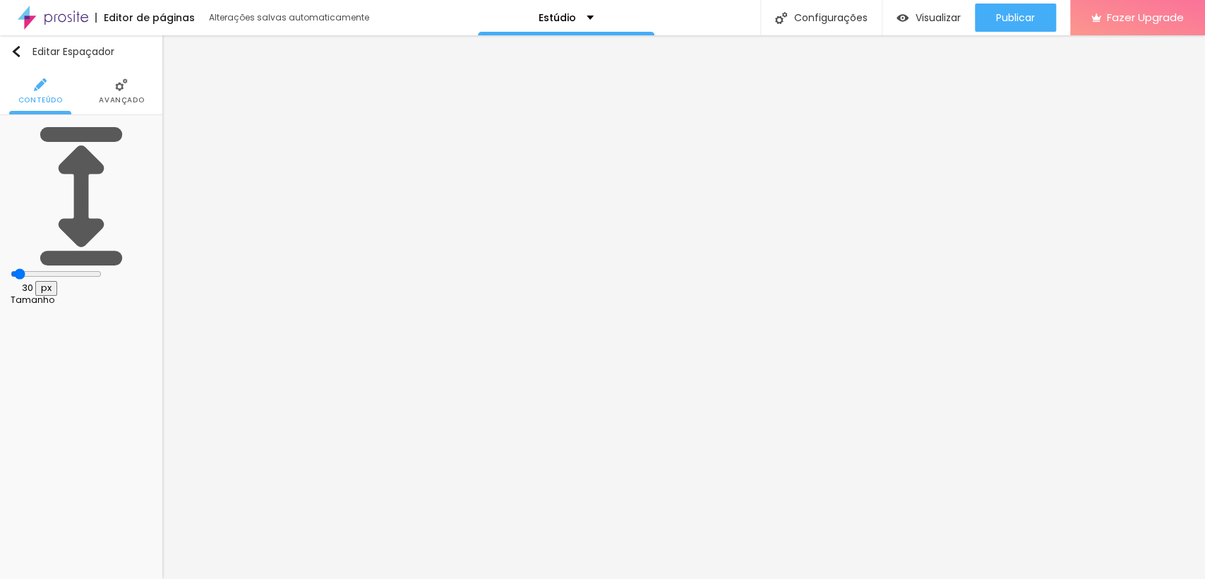
type input "163"
type input "221"
type input "225"
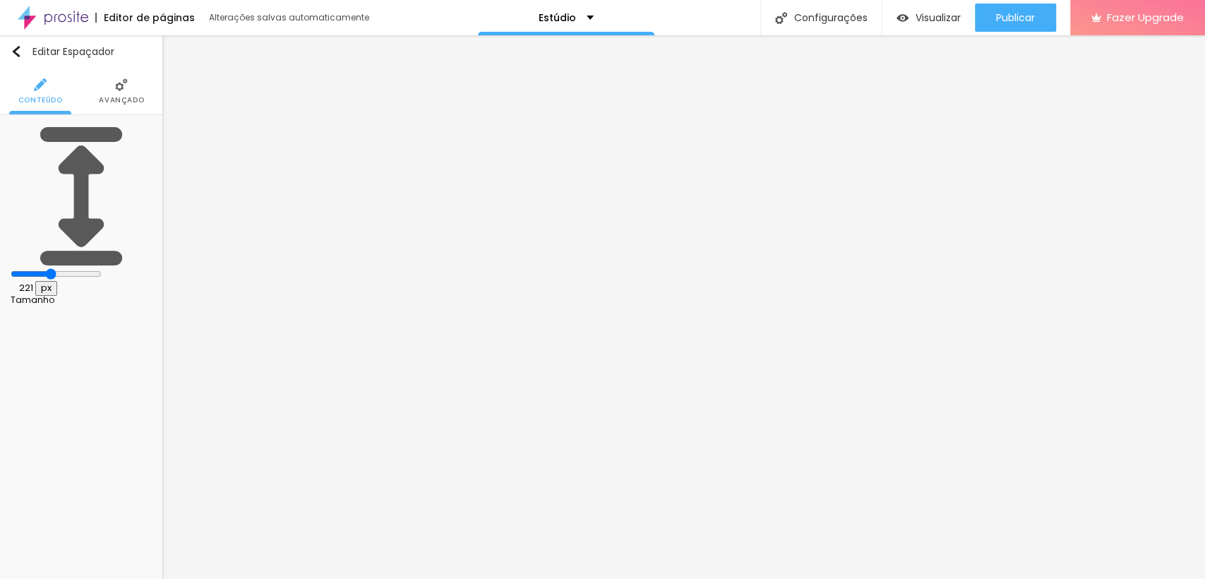
type input "225"
type input "234"
type input "239"
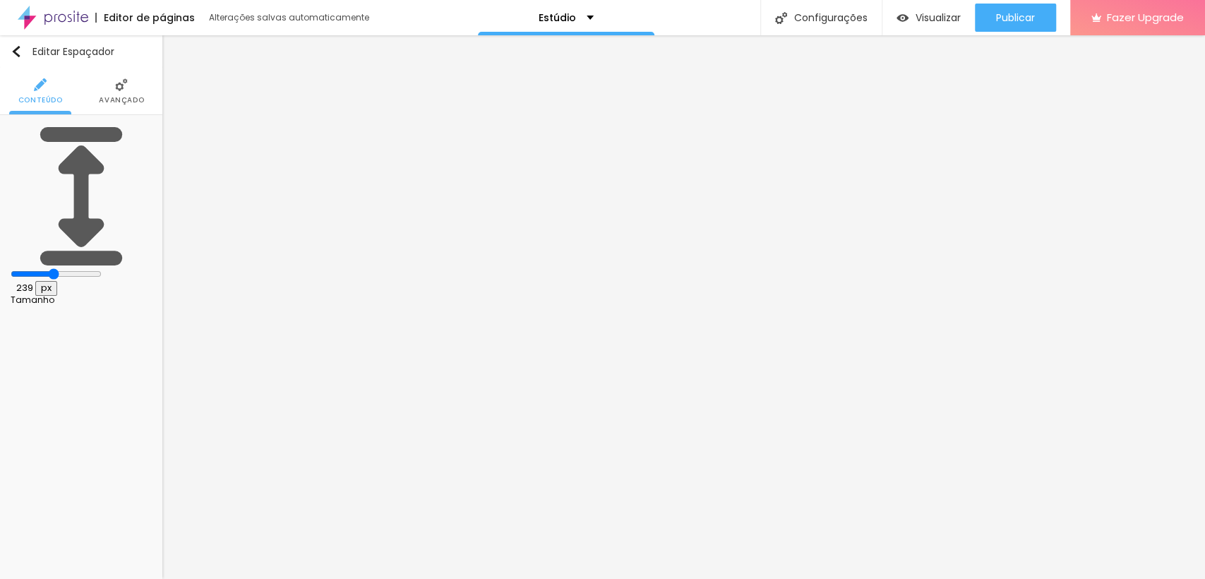
type input "243"
type input "225"
type input "220"
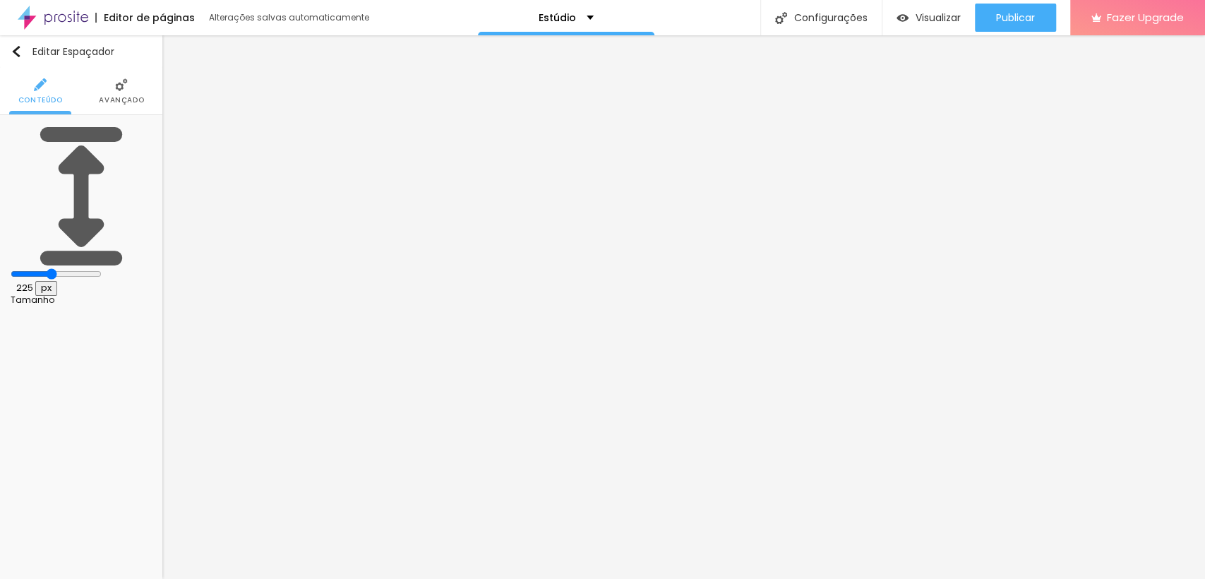
type input "220"
type input "216"
type input "211"
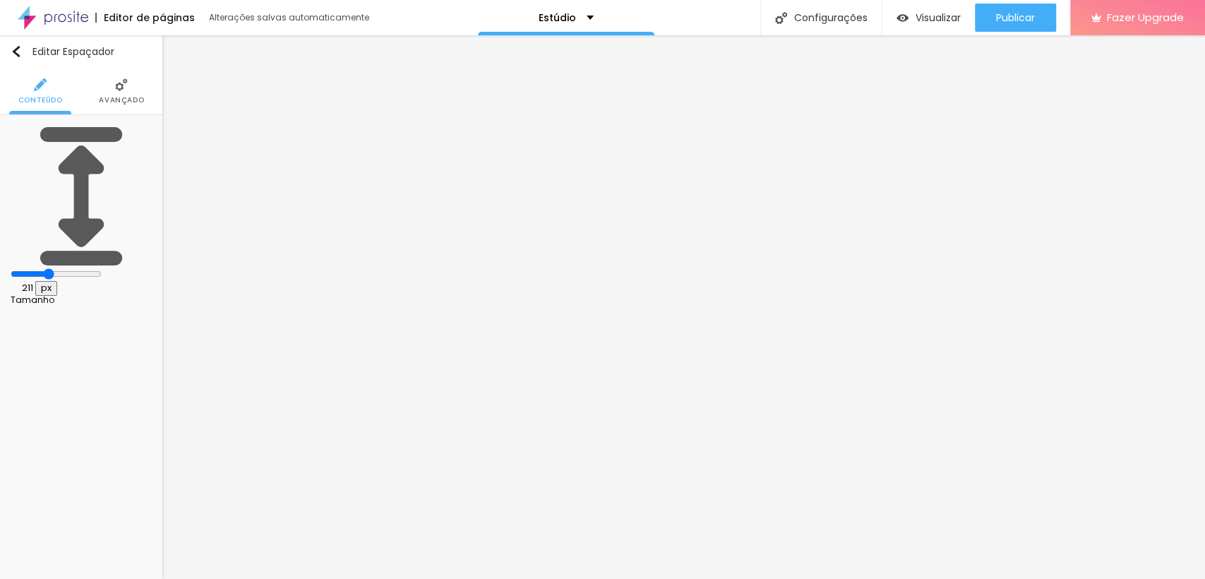
type input "207"
type input "202"
type input "197"
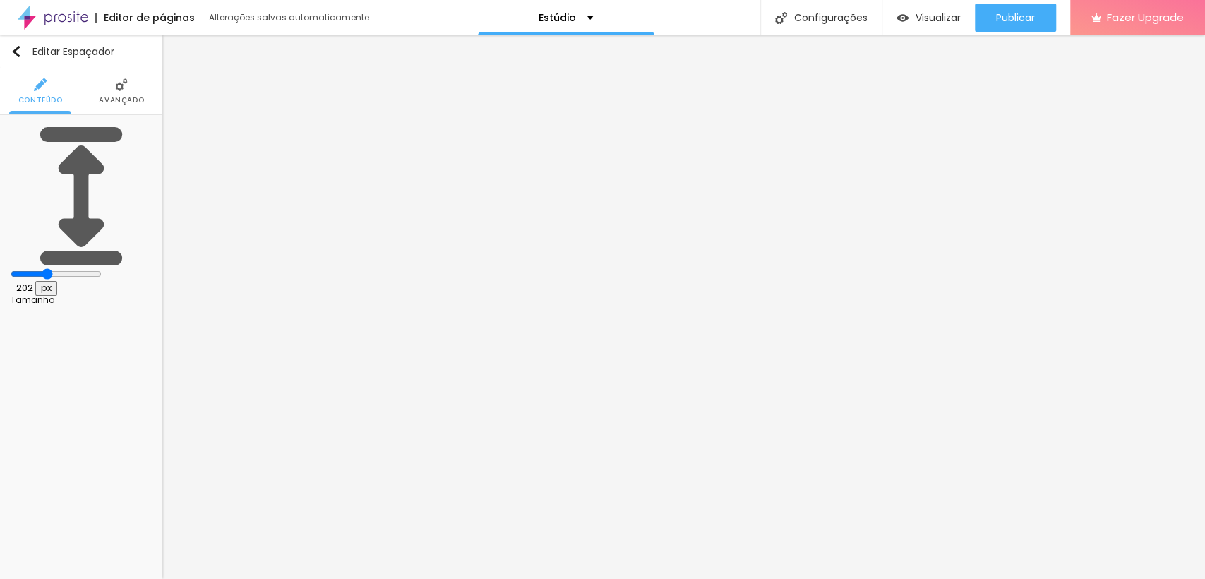
type input "197"
type input "184"
type input "170"
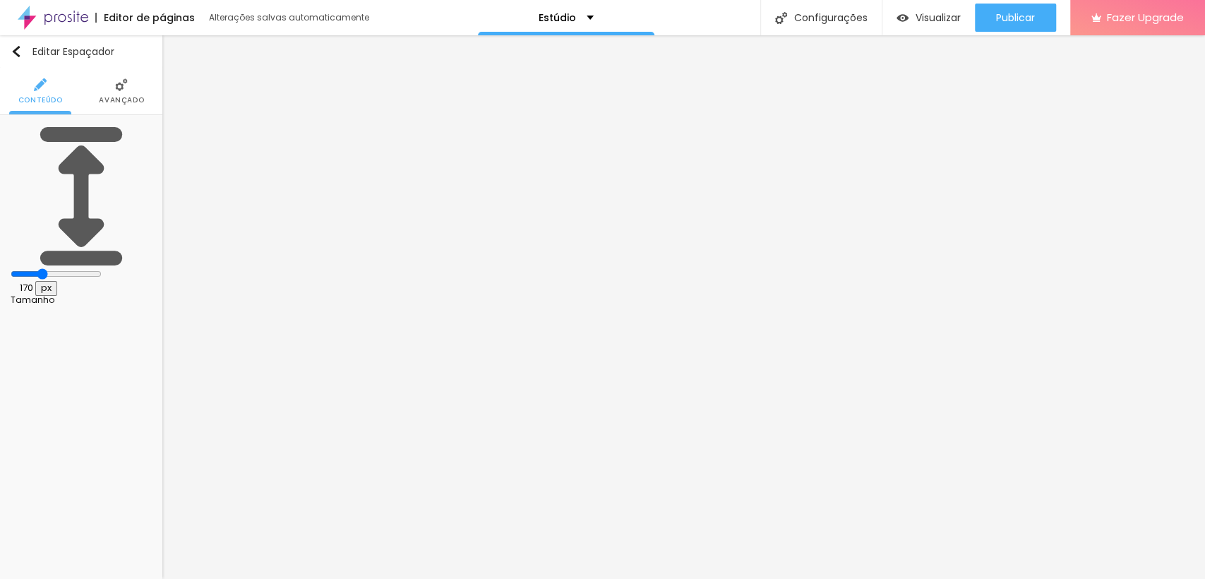
type input "165"
type input "174"
type input "184"
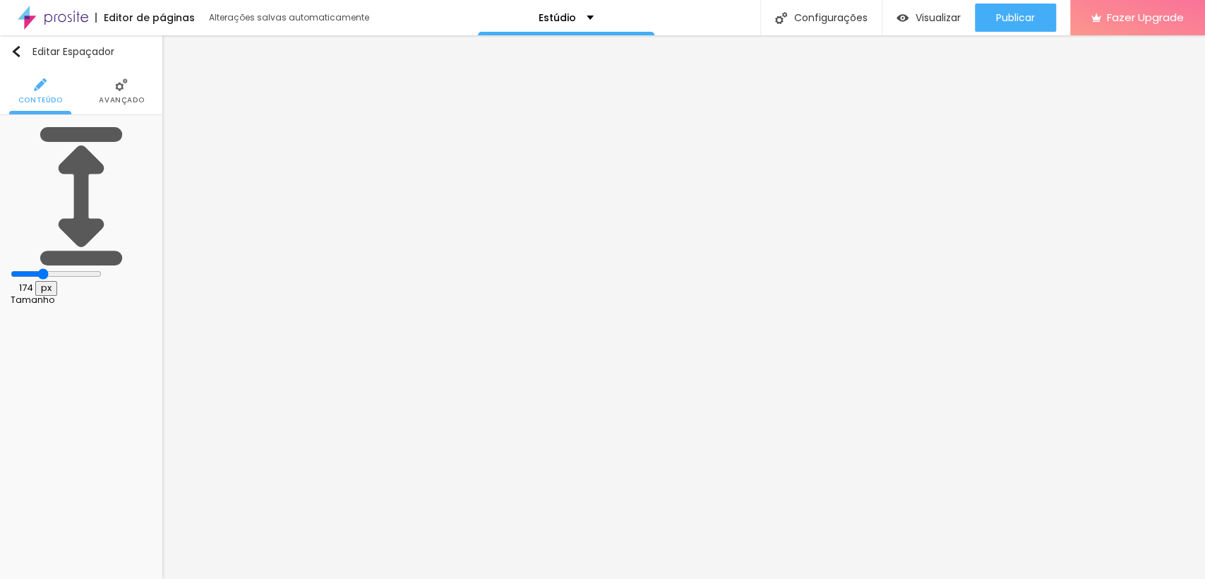
type input "184"
type input "188"
type input "193"
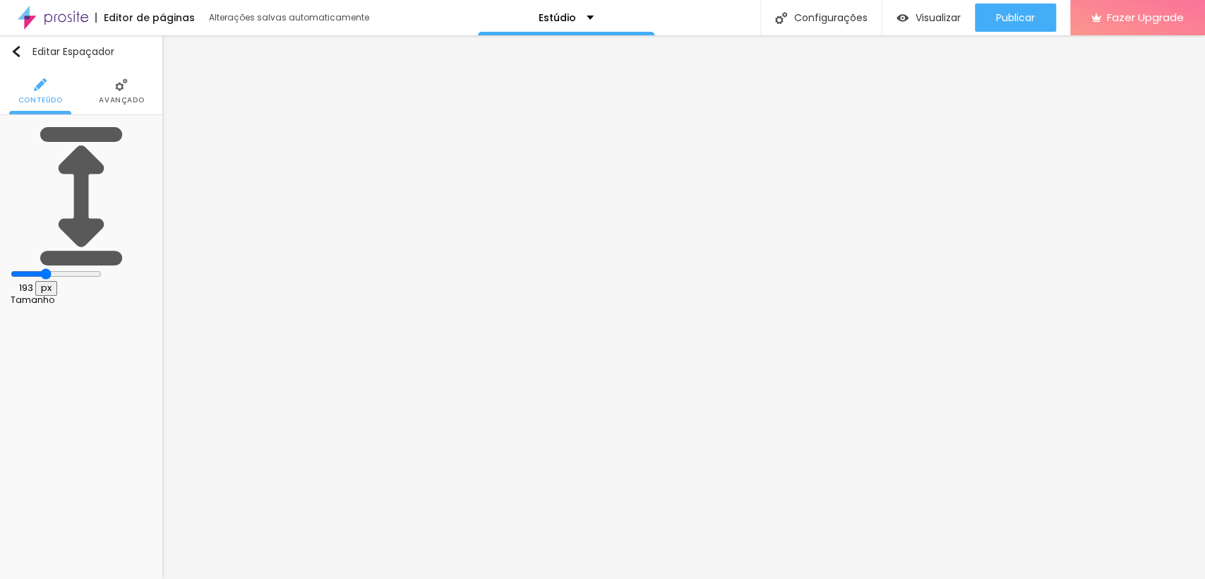
type input "202"
type input "211"
type input "216"
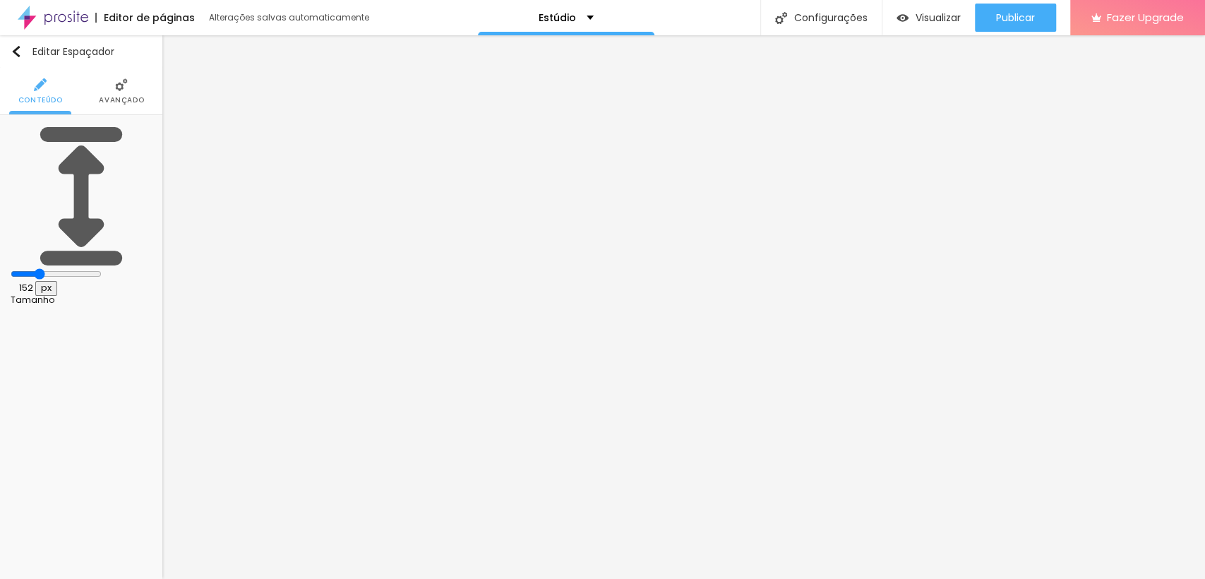
click at [51, 268] on input "range" at bounding box center [56, 273] width 91 height 11
click at [42, 268] on input "range" at bounding box center [56, 273] width 91 height 11
click at [15, 49] on img "button" at bounding box center [16, 51] width 11 height 11
click at [55, 268] on input "range" at bounding box center [56, 273] width 91 height 11
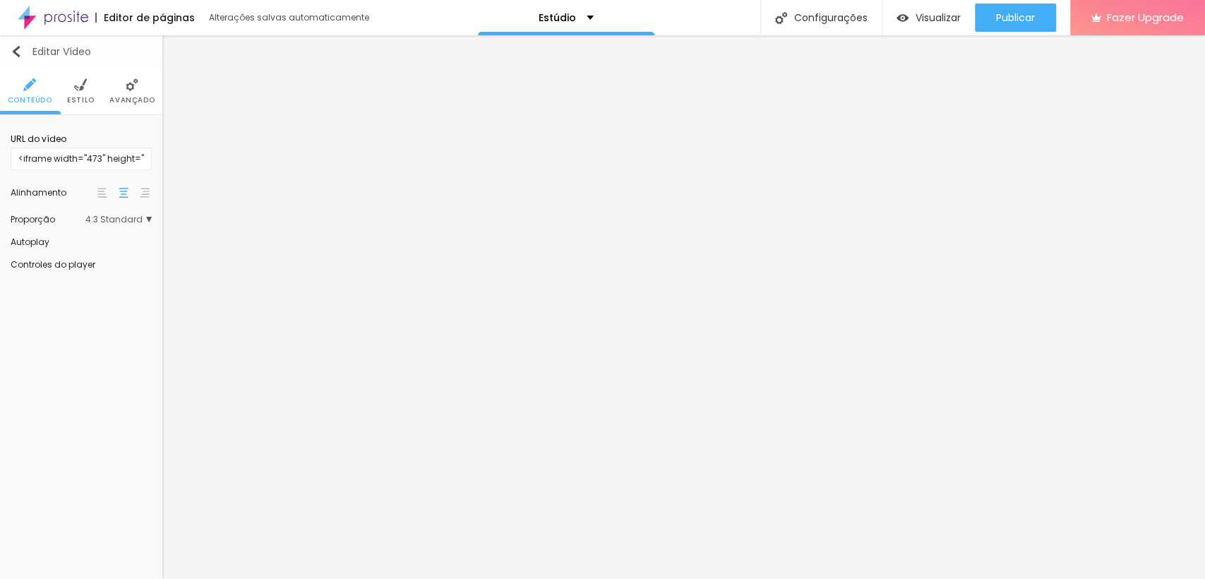
click at [11, 54] on img "button" at bounding box center [16, 51] width 11 height 11
drag, startPoint x: 85, startPoint y: 87, endPoint x: 79, endPoint y: 91, distance: 7.6
click at [85, 88] on img at bounding box center [80, 84] width 13 height 13
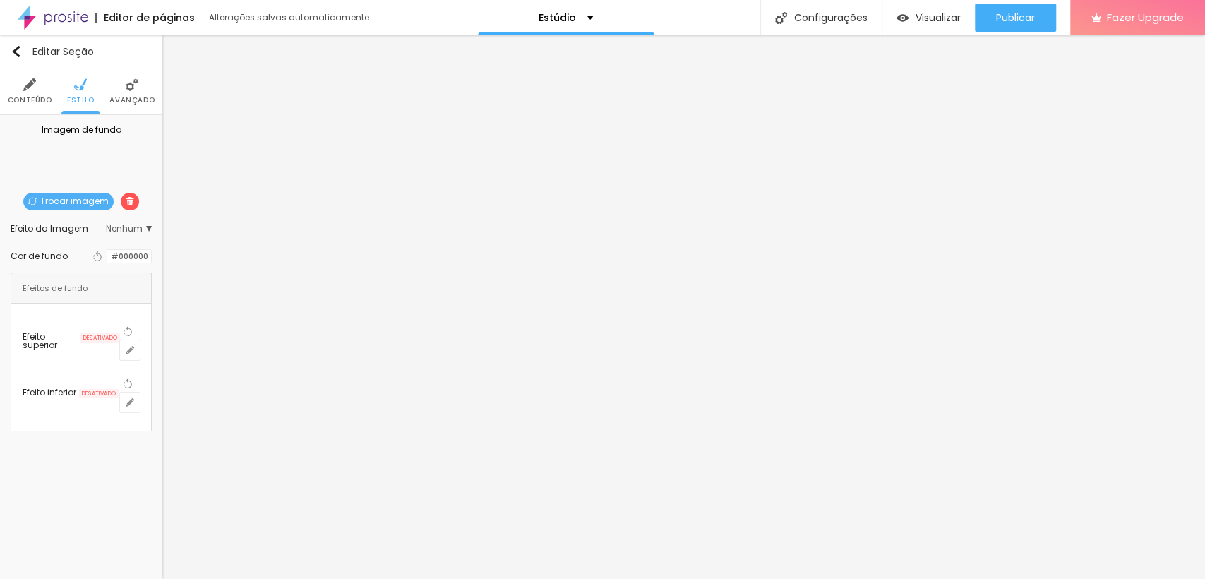
click at [81, 134] on div "Trocar imagem" at bounding box center [81, 134] width 0 height 0
click at [67, 199] on span "Trocar imagem" at bounding box center [68, 202] width 90 height 18
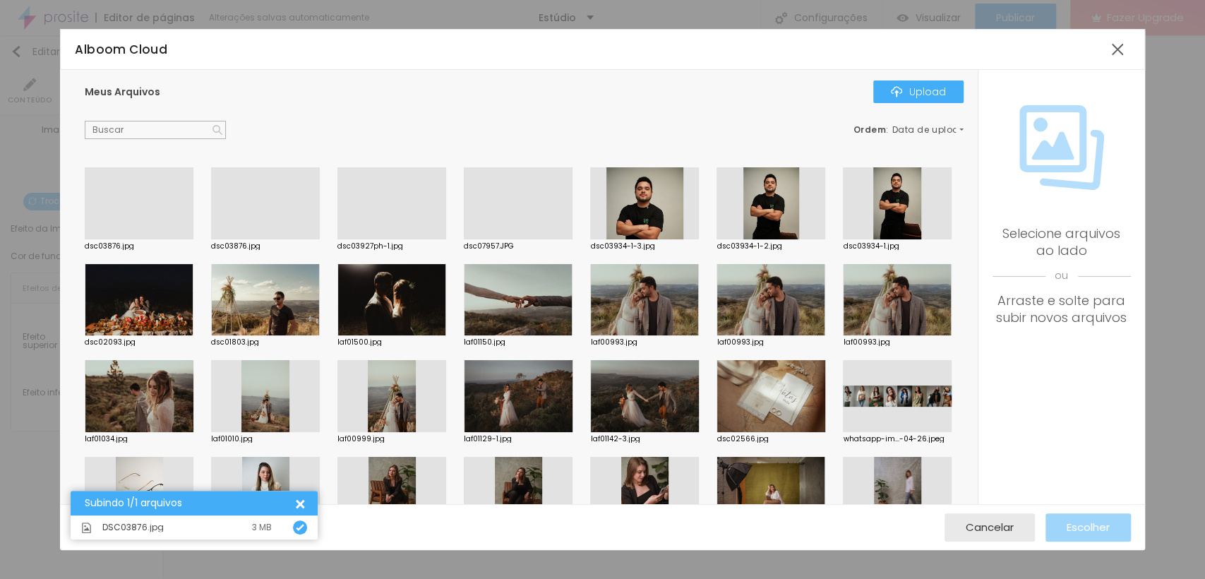
click at [93, 239] on div at bounding box center [139, 239] width 109 height 0
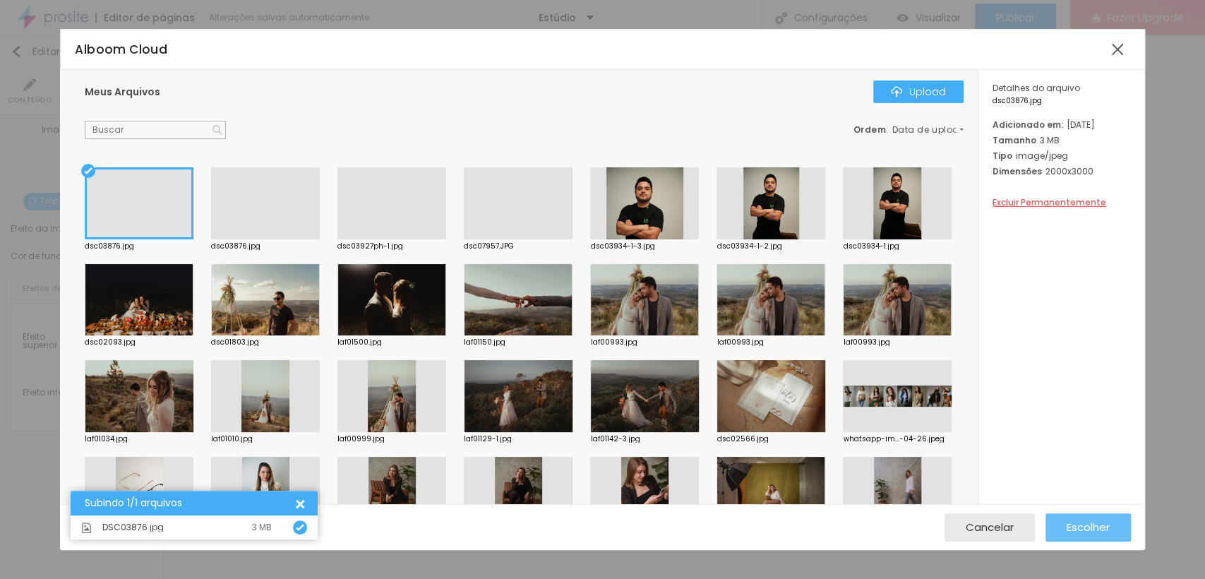
click at [1080, 521] on span "Escolher" at bounding box center [1087, 527] width 43 height 12
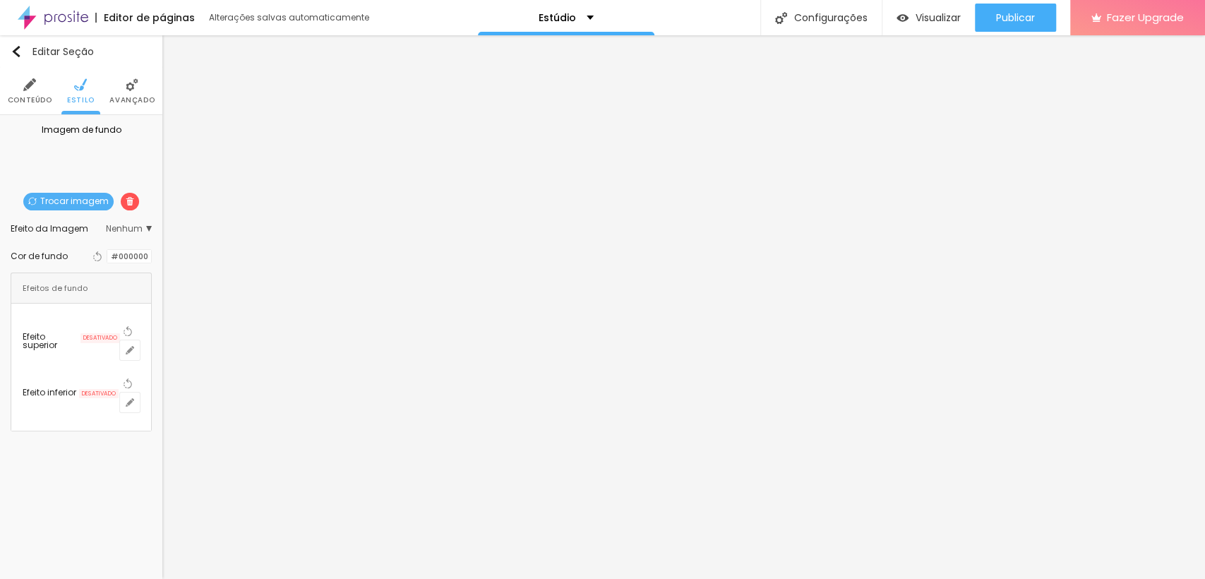
click at [94, 199] on span "Trocar imagem" at bounding box center [68, 202] width 90 height 18
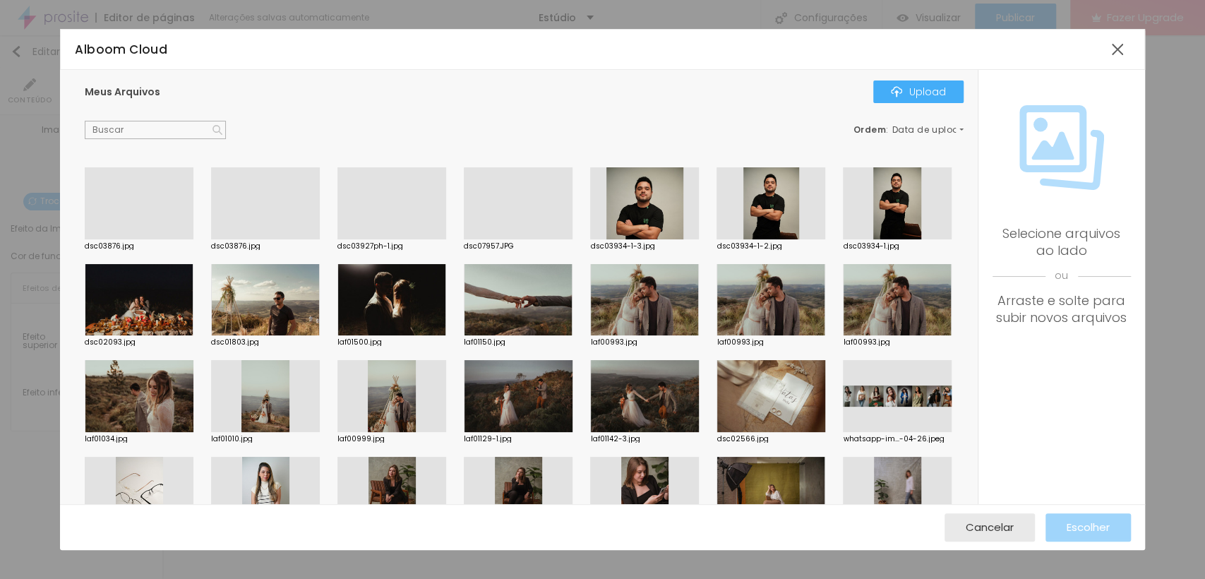
click at [271, 239] on div at bounding box center [265, 239] width 109 height 0
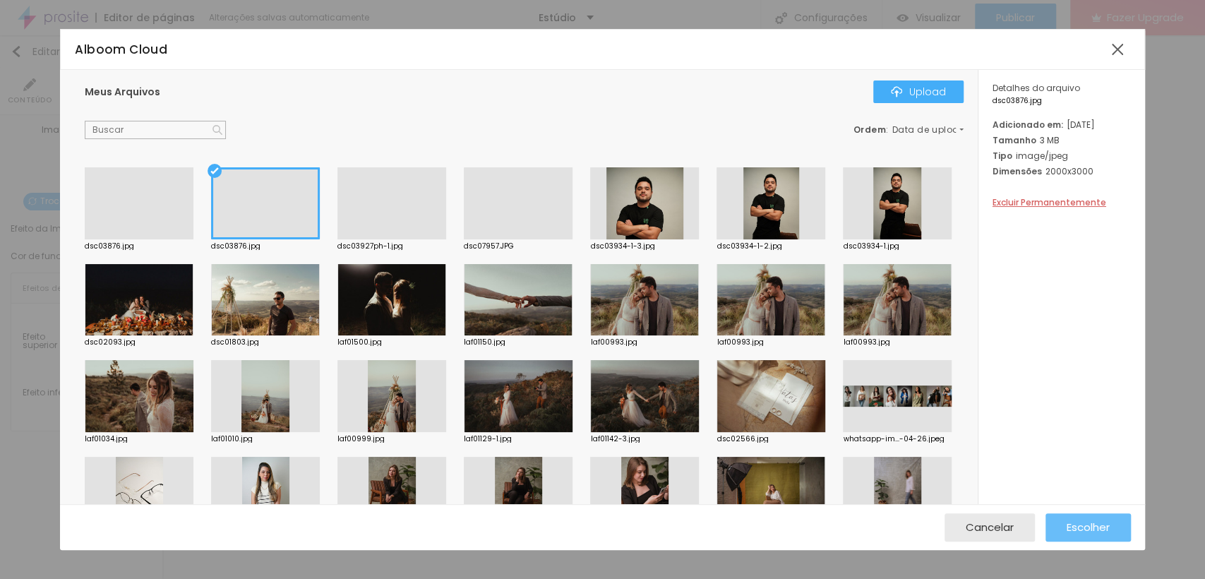
click at [1099, 534] on div "Escolher" at bounding box center [1087, 527] width 43 height 28
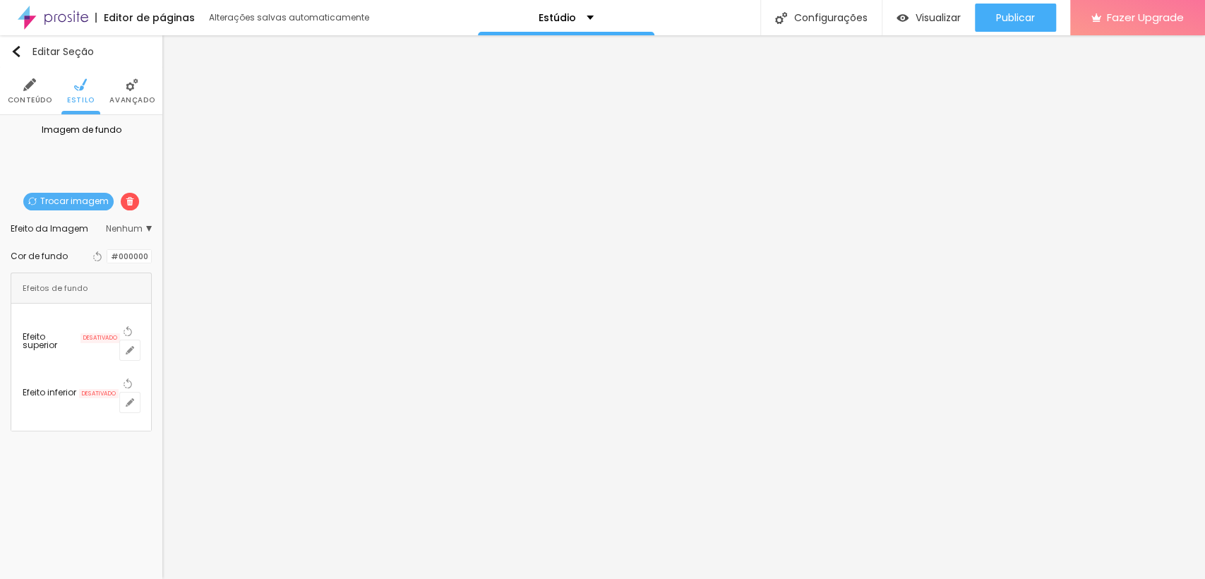
click at [128, 102] on span "Avançado" at bounding box center [131, 100] width 45 height 7
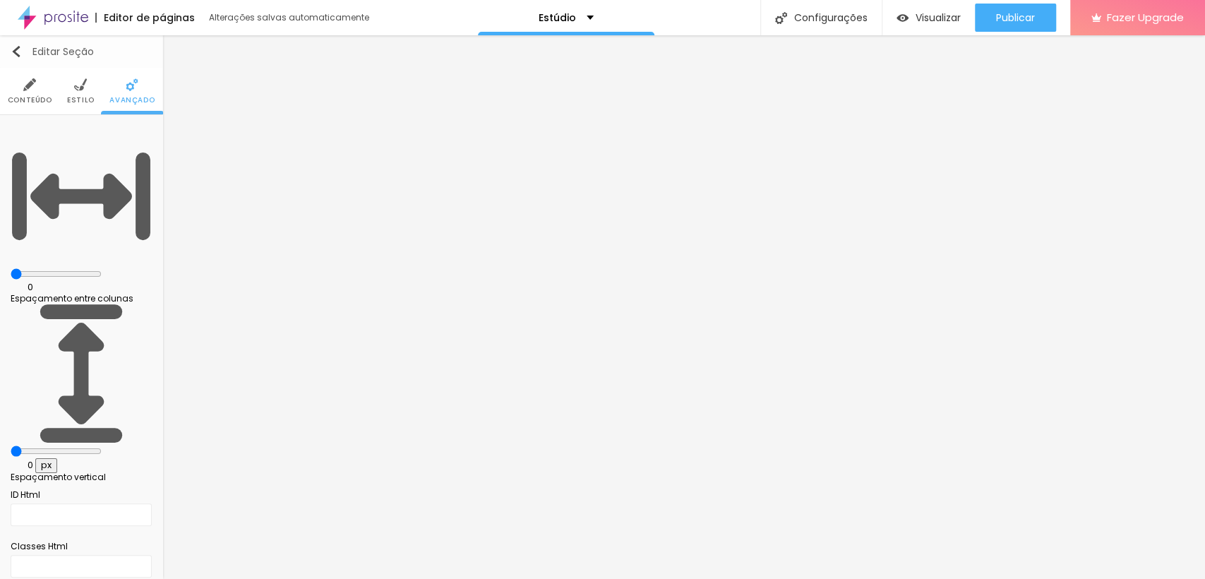
click at [13, 58] on button "Editar Seção" at bounding box center [81, 51] width 162 height 32
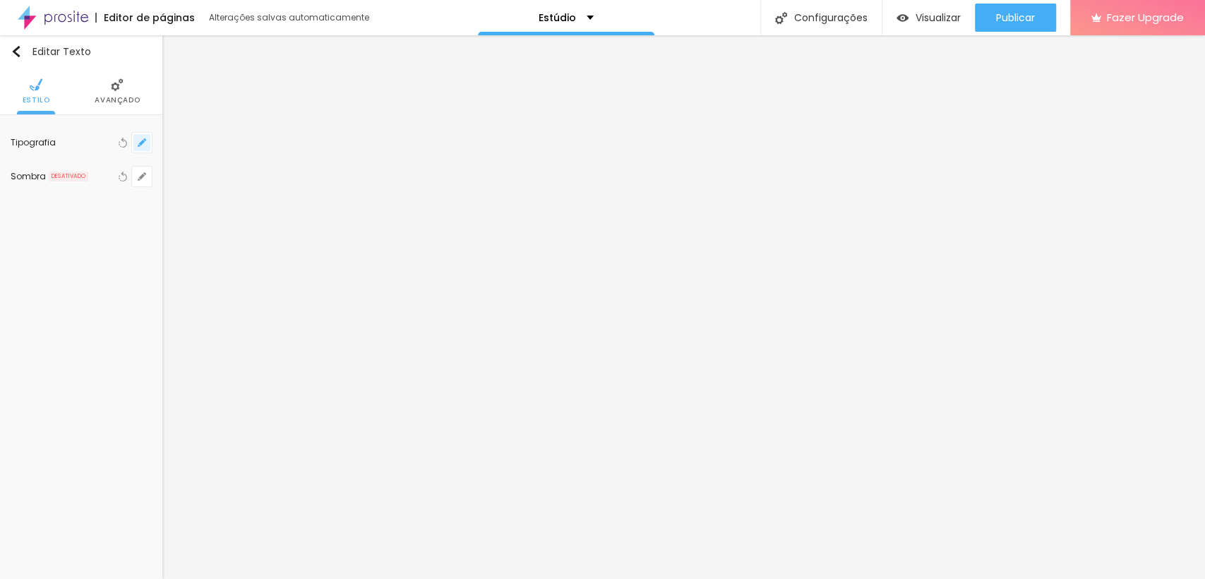
click at [146, 144] on icon "button" at bounding box center [142, 142] width 8 height 8
drag, startPoint x: 185, startPoint y: 241, endPoint x: 193, endPoint y: 242, distance: 7.9
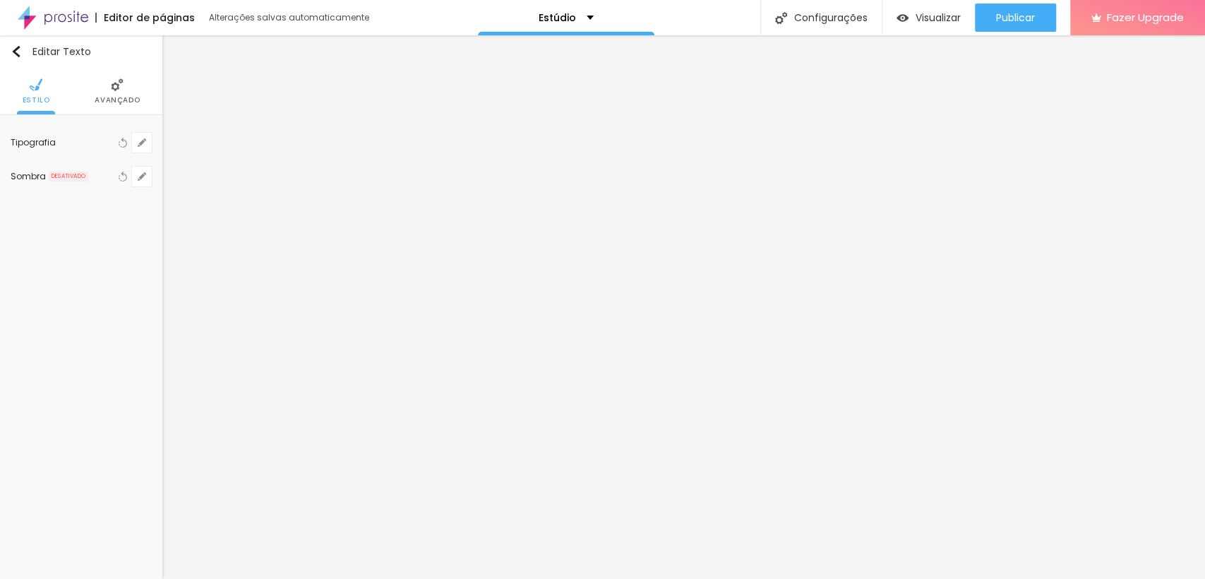
drag, startPoint x: 254, startPoint y: 335, endPoint x: 262, endPoint y: 323, distance: 14.3
click at [506, 578] on div at bounding box center [602, 579] width 1205 height 0
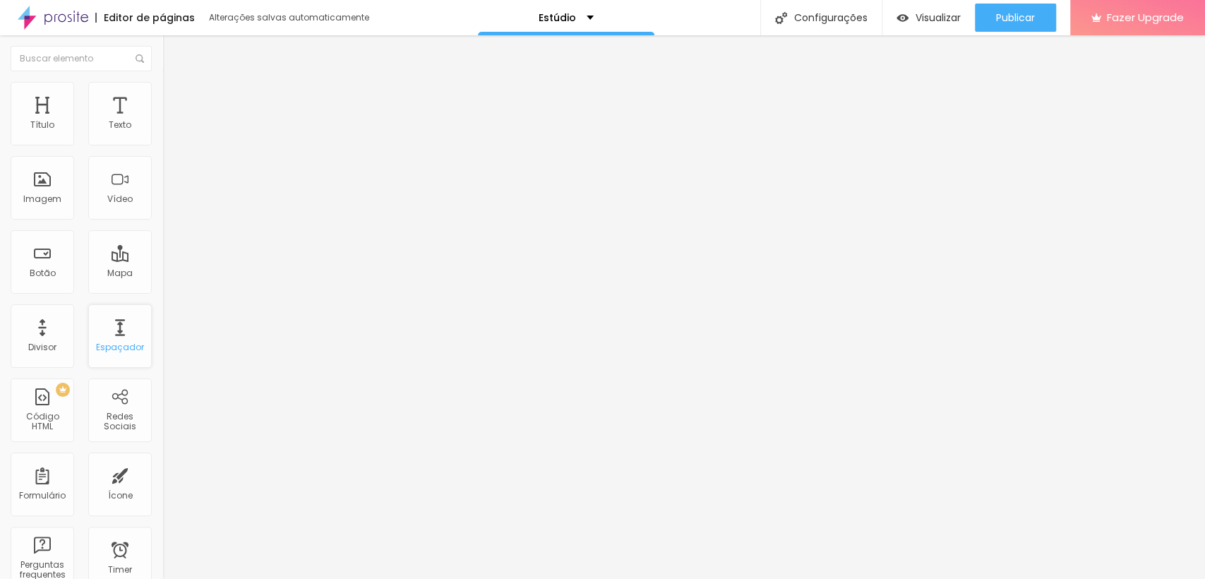
click at [95, 336] on div "Espaçador" at bounding box center [120, 336] width 64 height 64
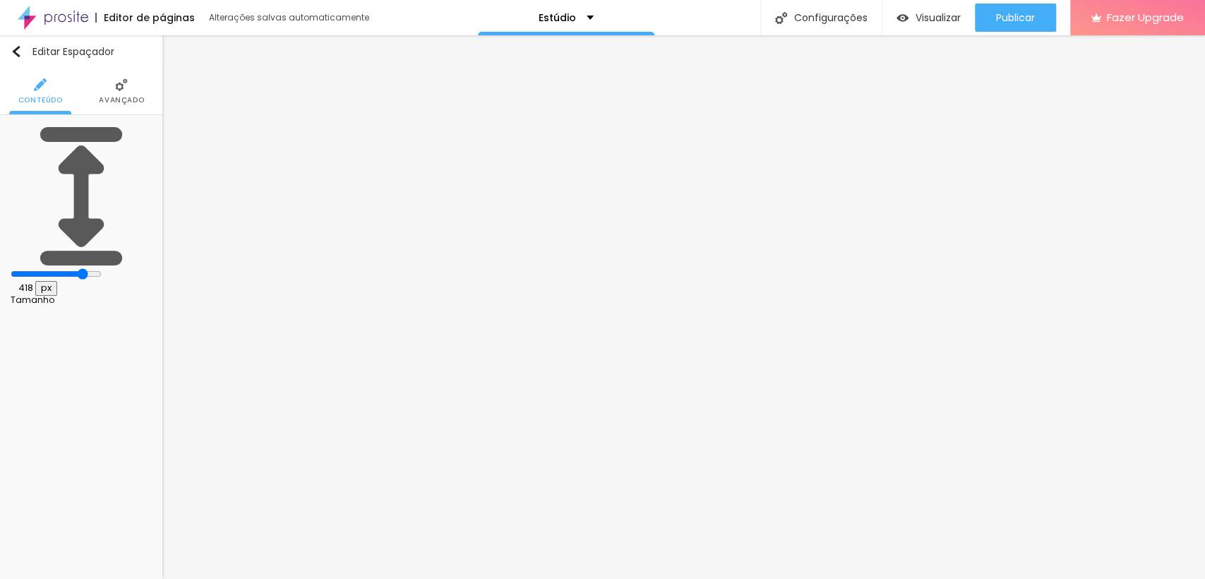
click at [87, 268] on input "range" at bounding box center [56, 273] width 91 height 11
click at [82, 268] on input "range" at bounding box center [56, 273] width 91 height 11
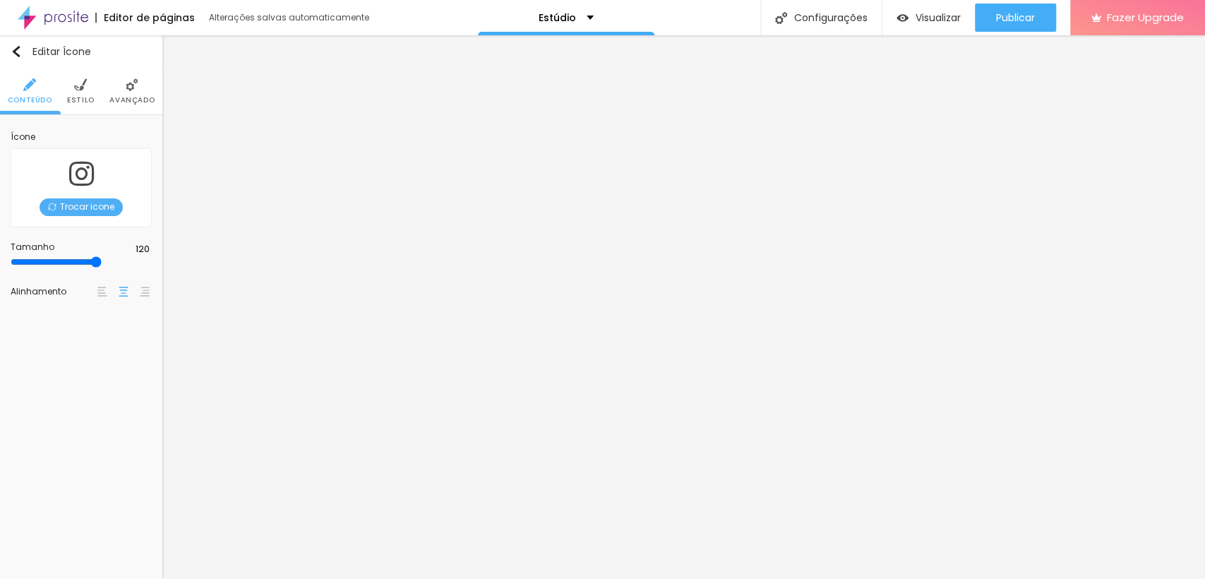
drag, startPoint x: 62, startPoint y: 260, endPoint x: 302, endPoint y: 278, distance: 240.7
click at [102, 267] on input "range" at bounding box center [56, 261] width 91 height 11
click at [20, 48] on div "Editar Ícone" at bounding box center [51, 51] width 80 height 11
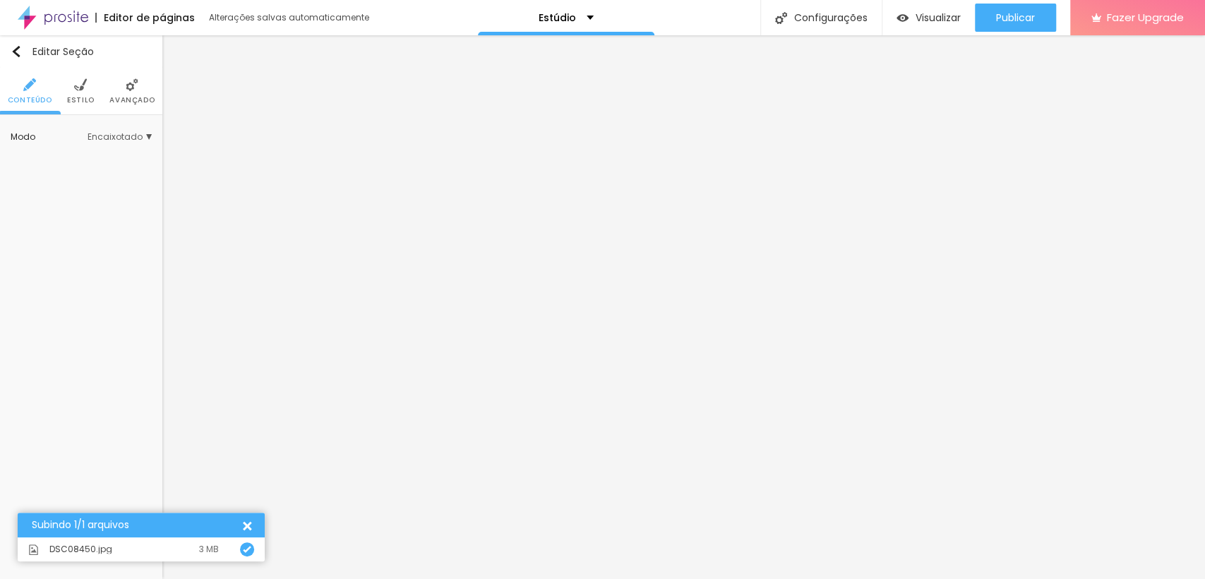
click at [65, 102] on ul "Conteúdo Estilo Avançado" at bounding box center [81, 91] width 162 height 47
click at [71, 97] on span "Estilo" at bounding box center [81, 100] width 28 height 7
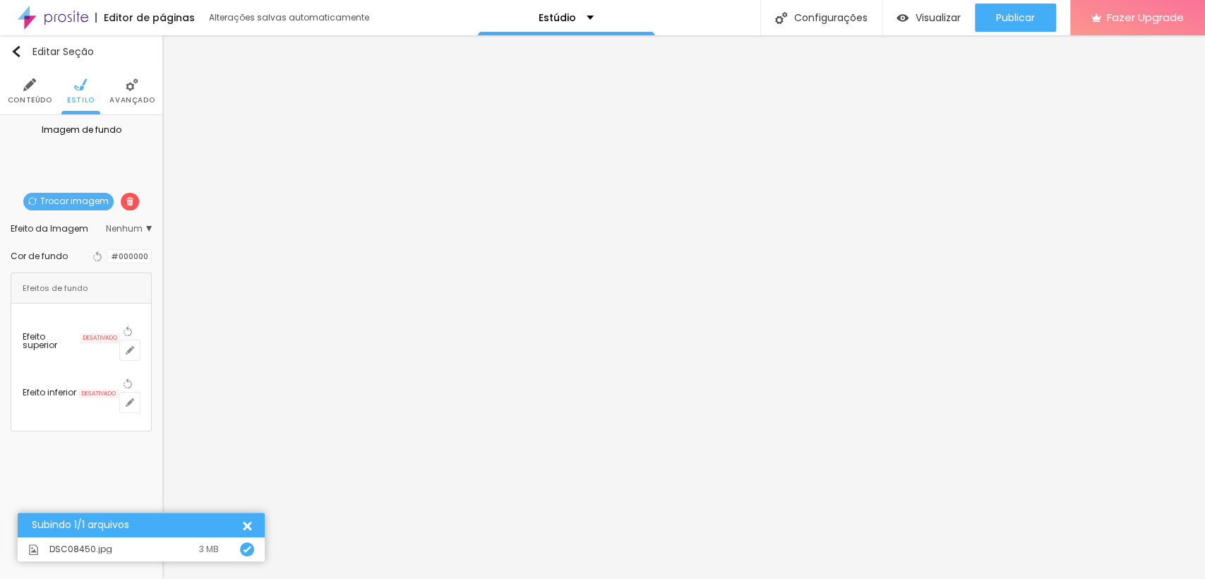
click at [56, 202] on span "Trocar imagem" at bounding box center [68, 202] width 90 height 18
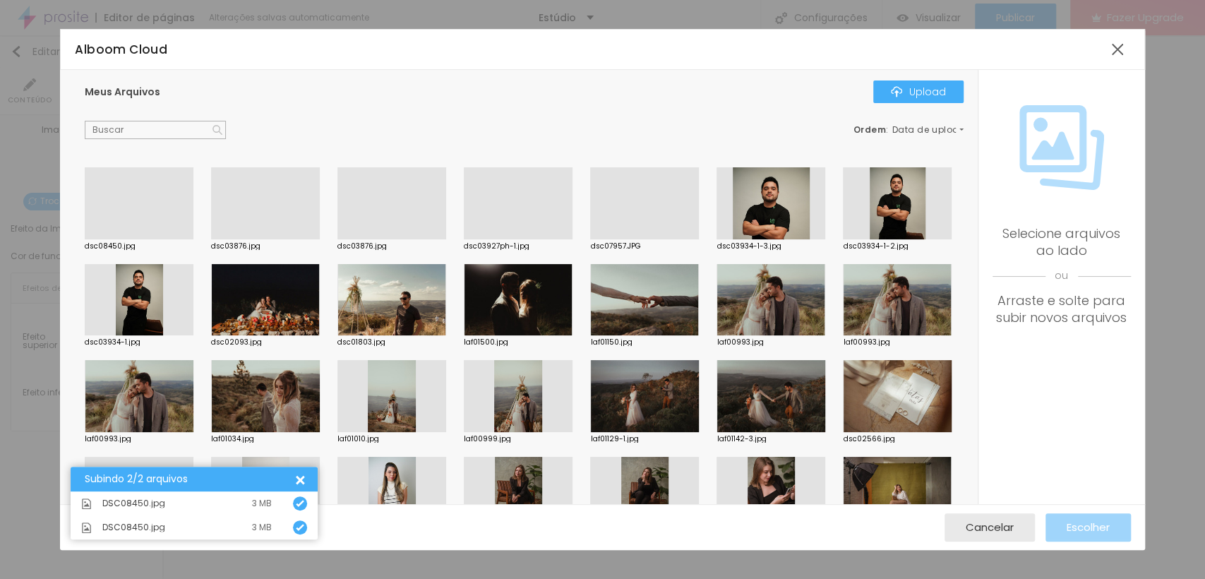
drag, startPoint x: 138, startPoint y: 201, endPoint x: 176, endPoint y: 231, distance: 49.3
click at [176, 239] on div at bounding box center [139, 239] width 109 height 0
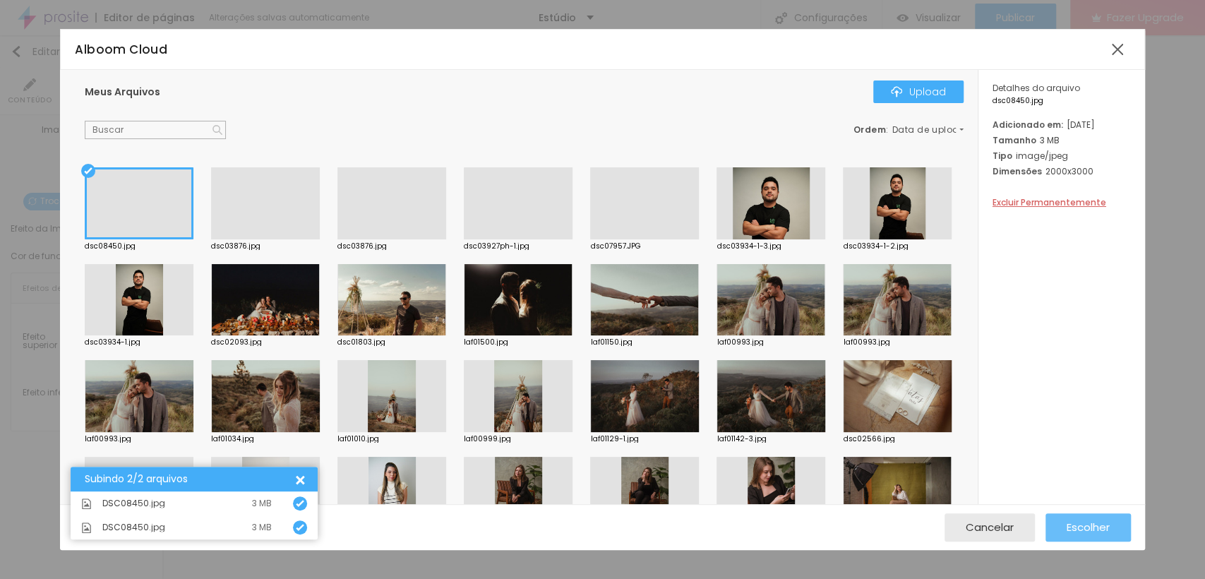
click at [1098, 523] on span "Escolher" at bounding box center [1087, 527] width 43 height 12
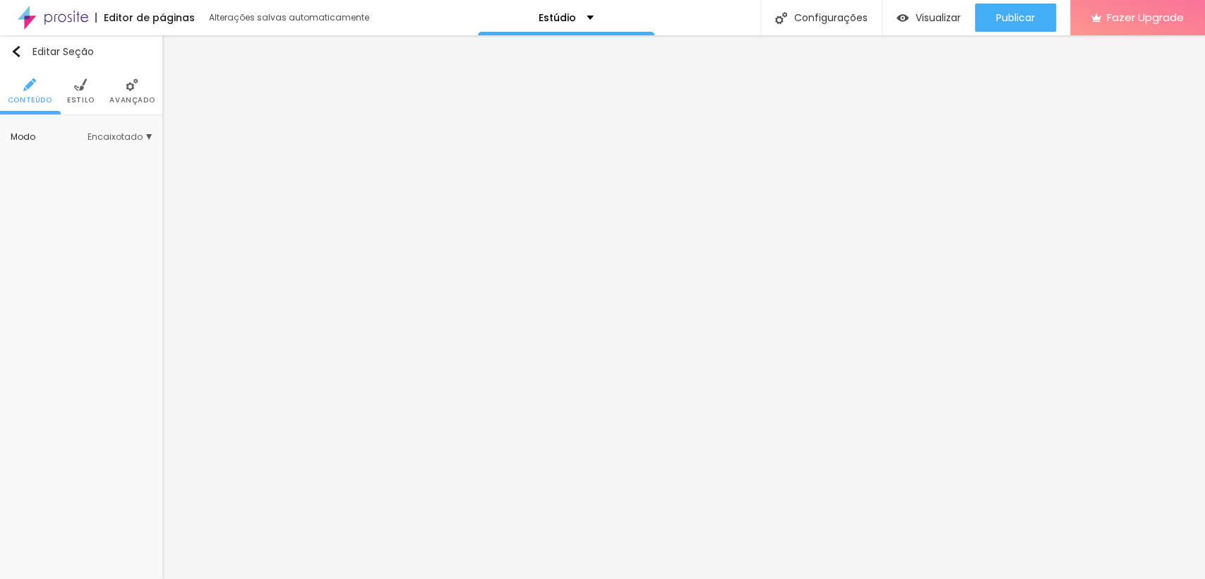
click at [75, 92] on li "Estilo" at bounding box center [81, 91] width 28 height 47
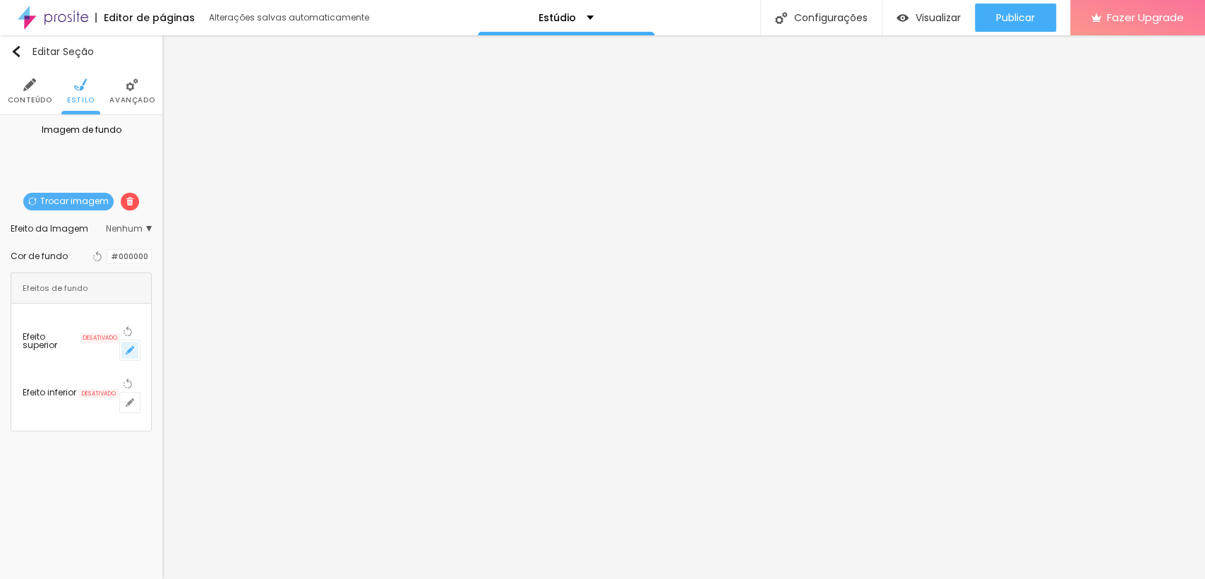
click at [134, 346] on icon "button" at bounding box center [130, 350] width 8 height 8
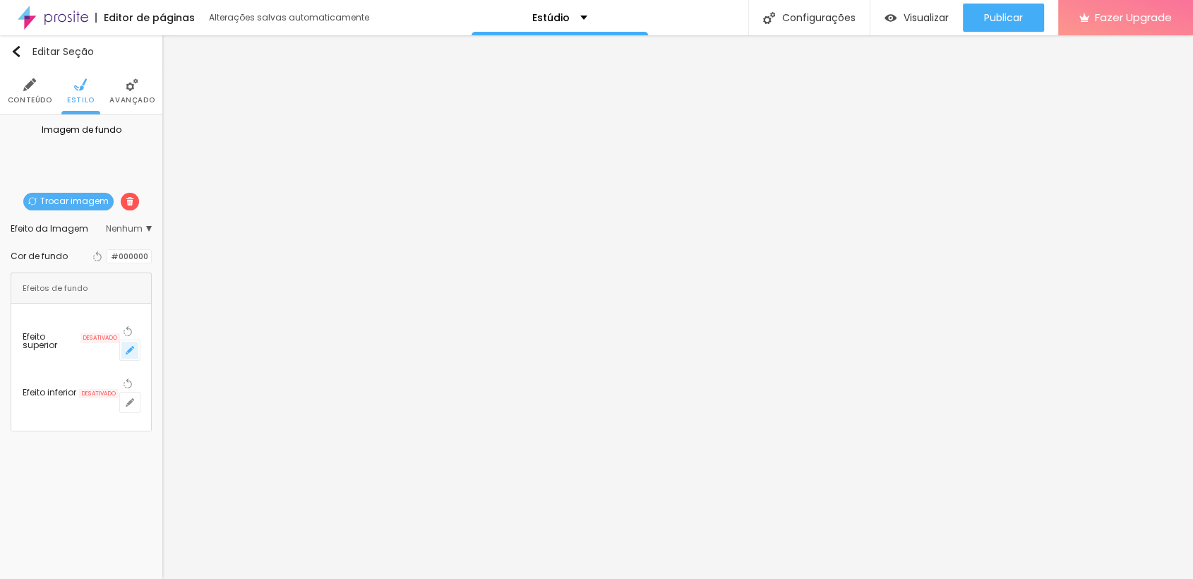
click at [138, 578] on div at bounding box center [596, 579] width 1193 height 0
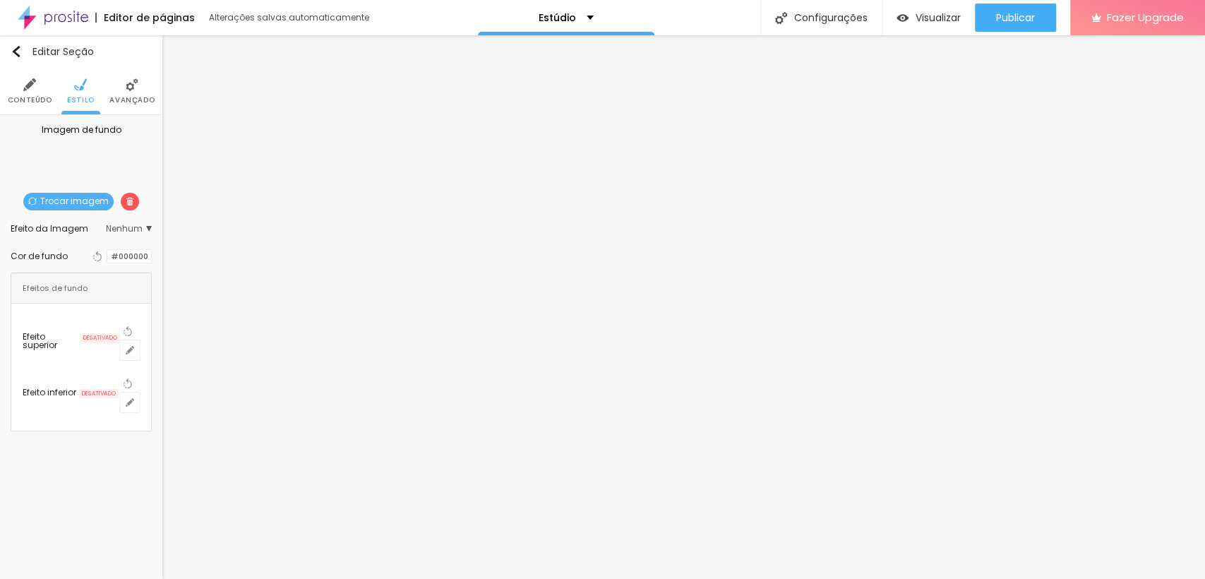
click at [23, 92] on li "Conteúdo" at bounding box center [30, 91] width 44 height 47
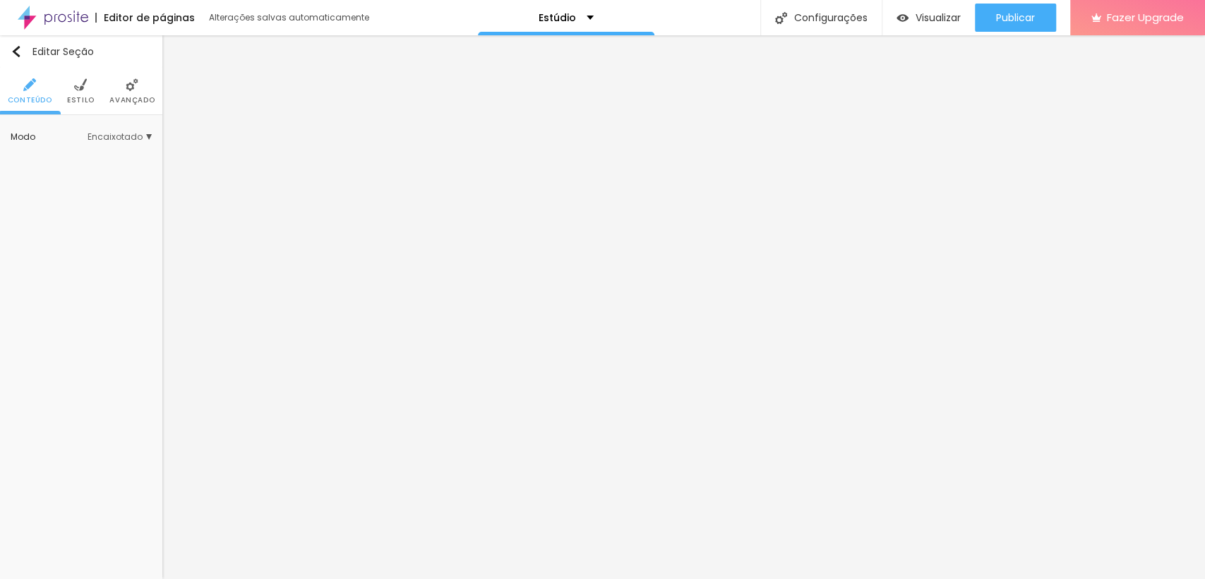
click at [134, 86] on img at bounding box center [132, 84] width 13 height 13
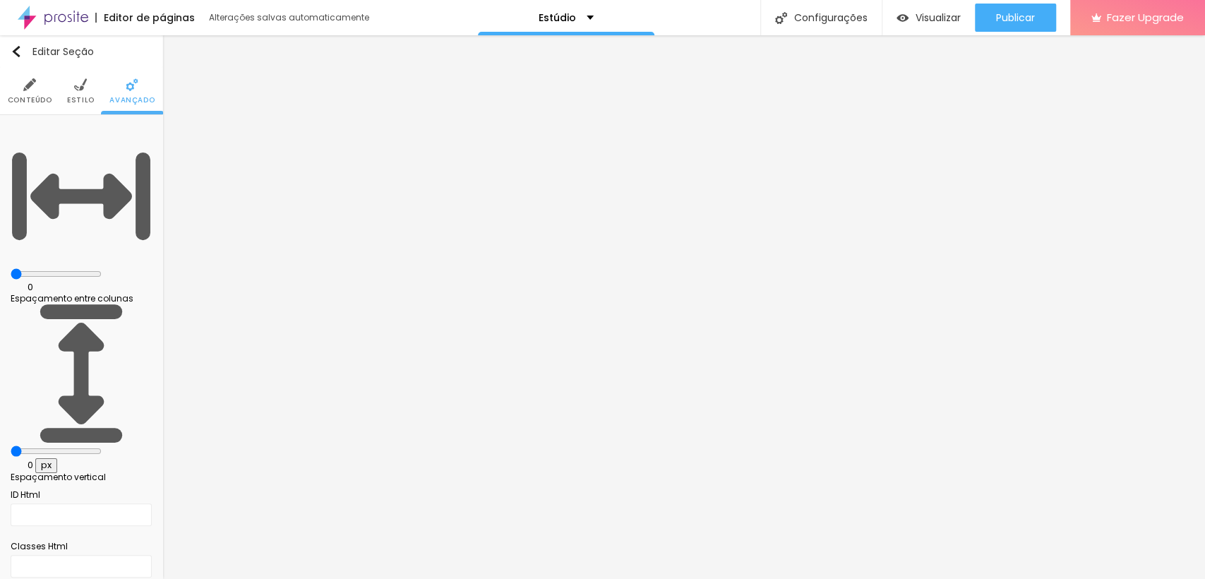
click at [23, 92] on li "Conteúdo" at bounding box center [30, 91] width 44 height 47
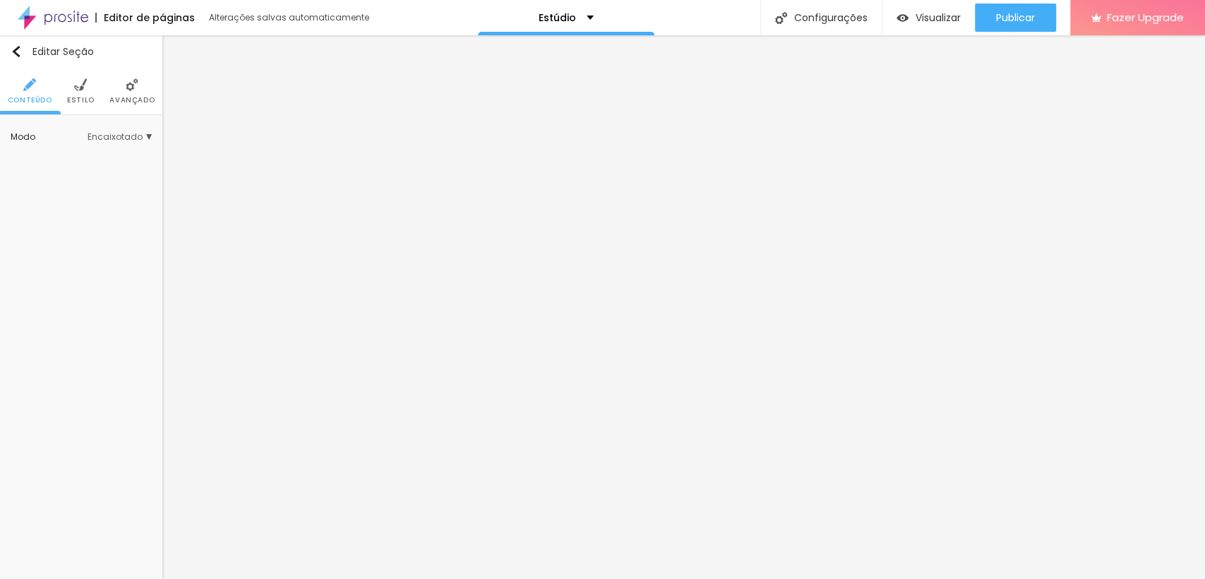
click at [115, 137] on span "Encaixotado" at bounding box center [120, 137] width 64 height 8
click at [109, 172] on span "Completo" at bounding box center [102, 176] width 96 height 8
click at [69, 92] on li "Estilo" at bounding box center [81, 91] width 28 height 47
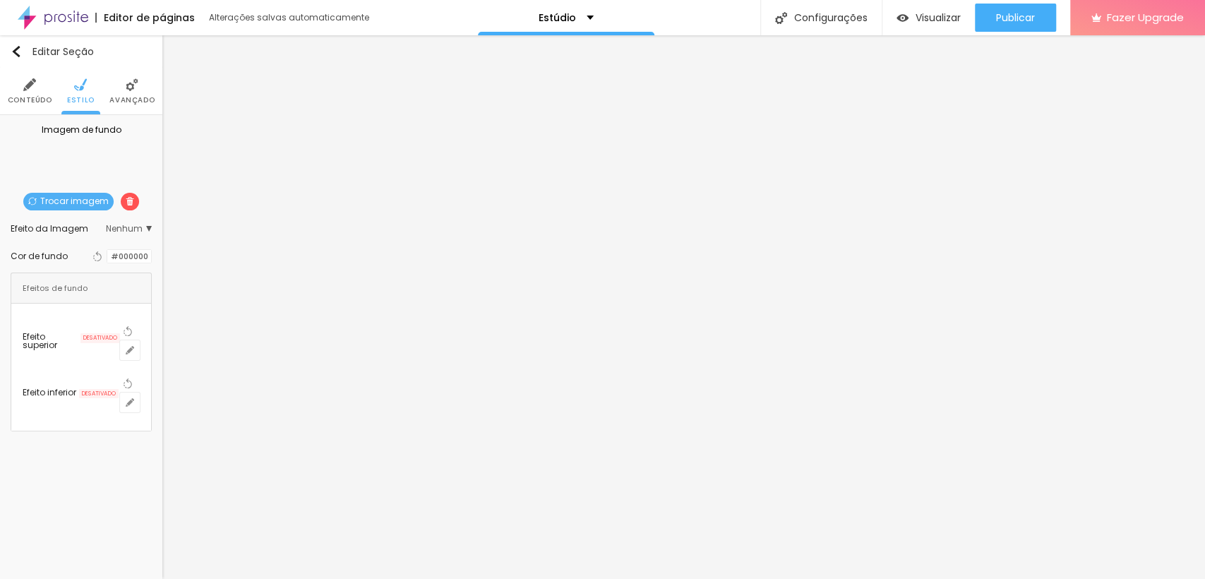
click at [145, 228] on span "Nenhum" at bounding box center [129, 228] width 46 height 8
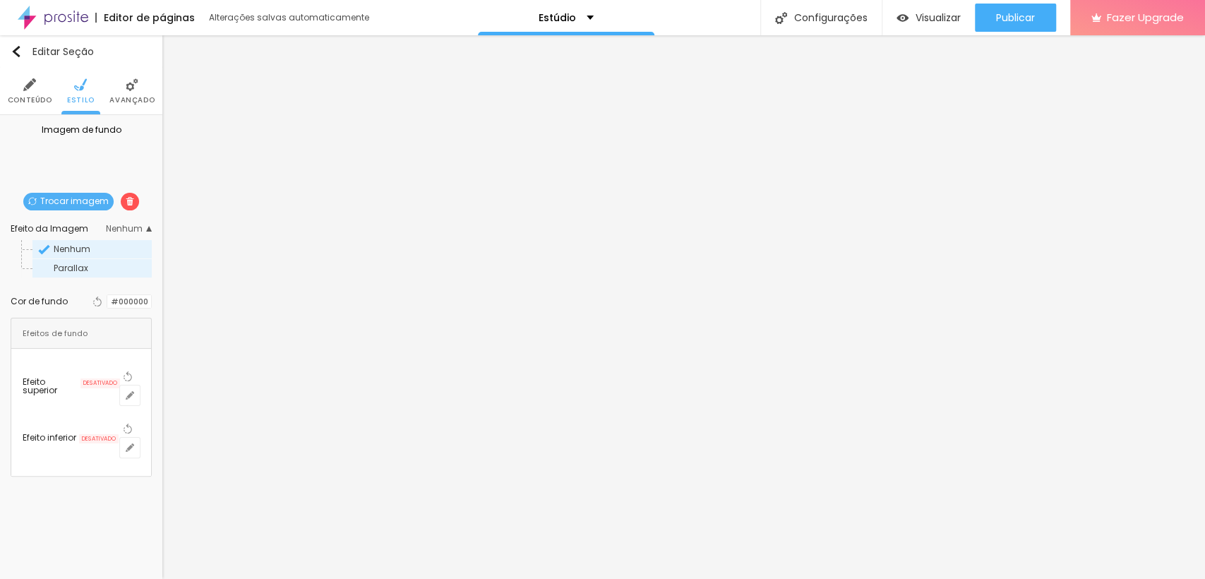
click at [70, 264] on span "Parallax" at bounding box center [71, 268] width 35 height 12
click at [73, 246] on span "Nenhum" at bounding box center [72, 249] width 37 height 12
click at [75, 274] on div "Parallax" at bounding box center [91, 268] width 119 height 18
click at [78, 244] on span "Nenhum" at bounding box center [72, 249] width 37 height 12
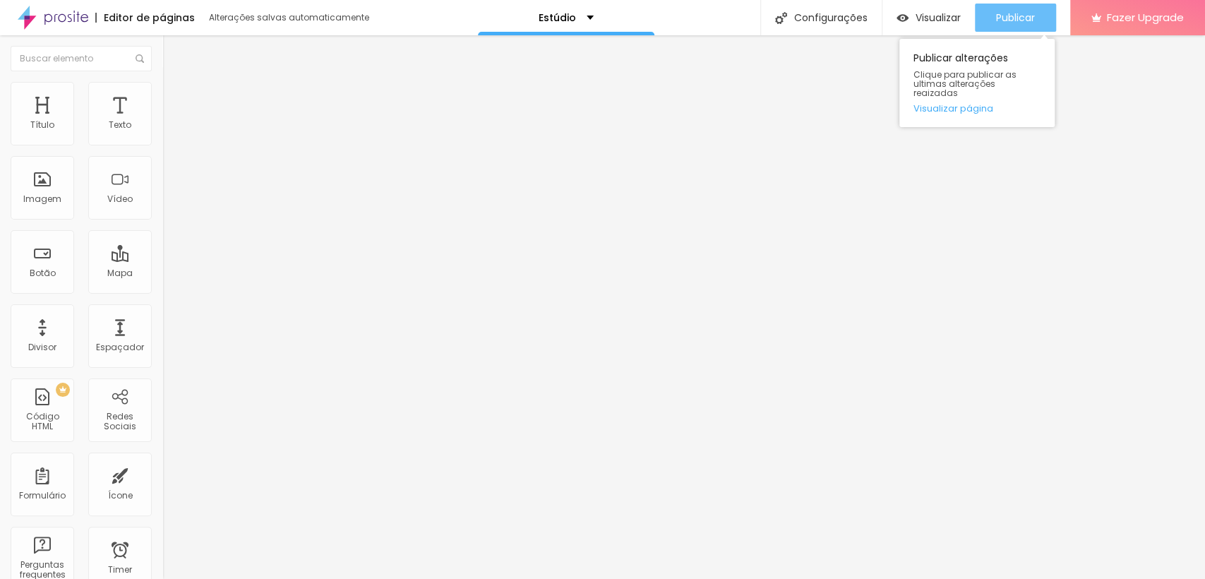
click at [1013, 13] on span "Publicar" at bounding box center [1015, 17] width 39 height 11
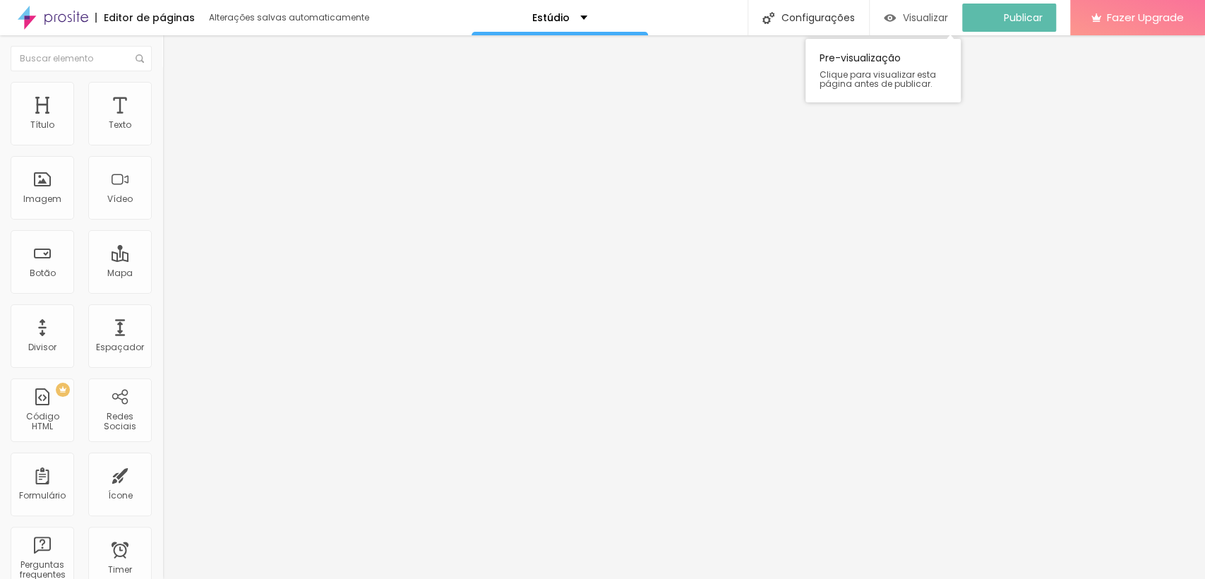
click at [937, 12] on span "Visualizar" at bounding box center [925, 17] width 45 height 11
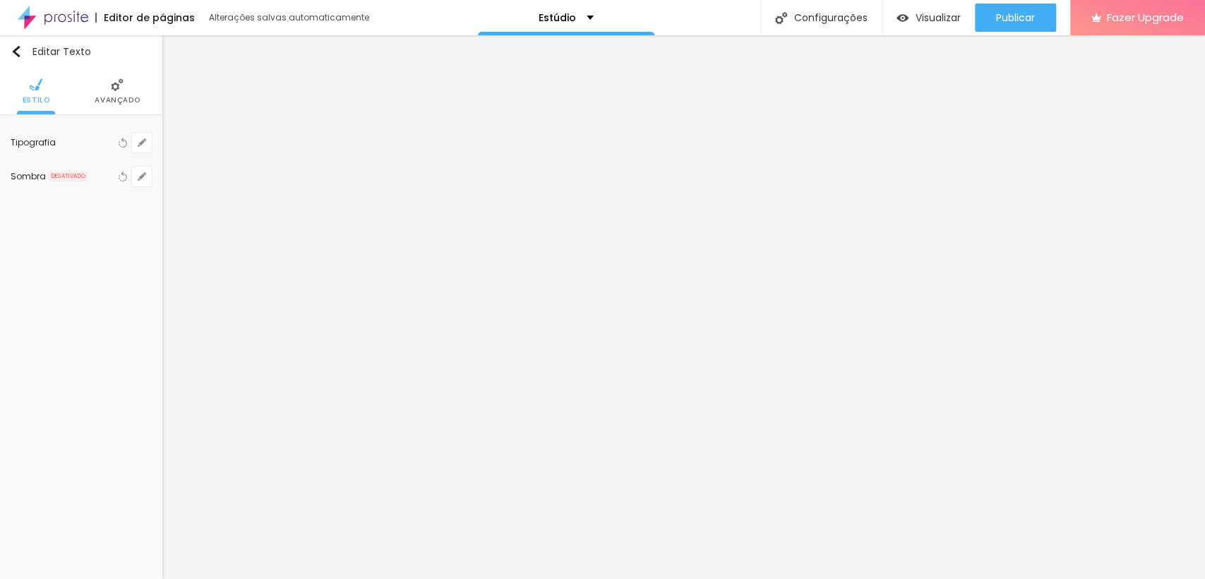
click at [115, 97] on span "Avançado" at bounding box center [117, 100] width 45 height 7
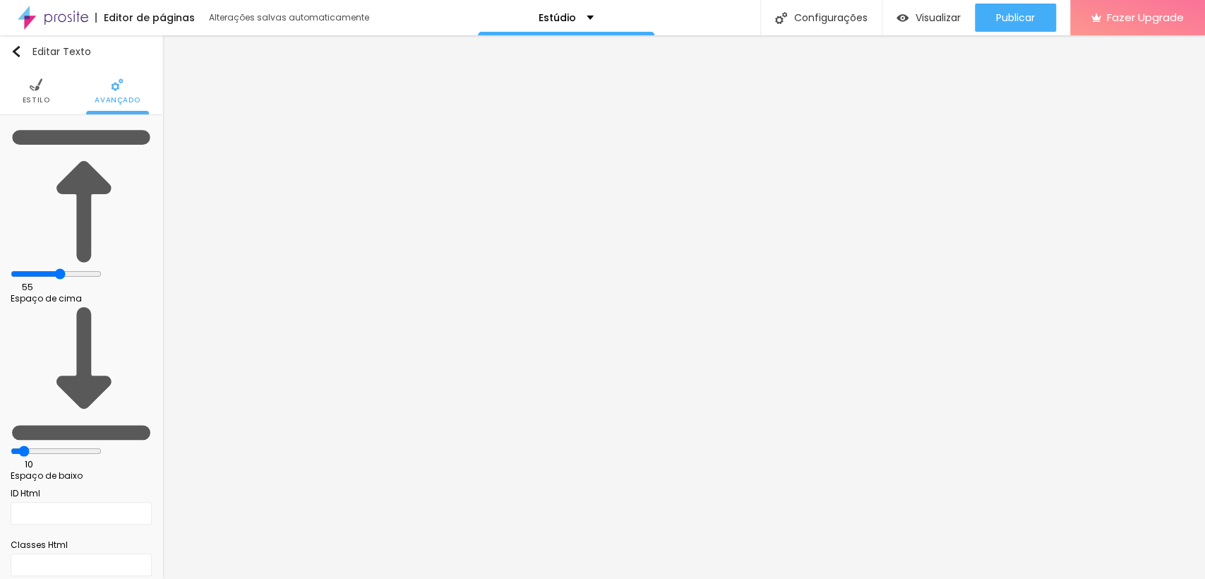
drag, startPoint x: 40, startPoint y: 136, endPoint x: 80, endPoint y: 152, distance: 43.4
click at [80, 268] on input "range" at bounding box center [56, 273] width 91 height 11
drag, startPoint x: 80, startPoint y: 138, endPoint x: 69, endPoint y: 138, distance: 10.6
click at [69, 268] on input "range" at bounding box center [56, 273] width 91 height 11
